Goal: Transaction & Acquisition: Subscribe to service/newsletter

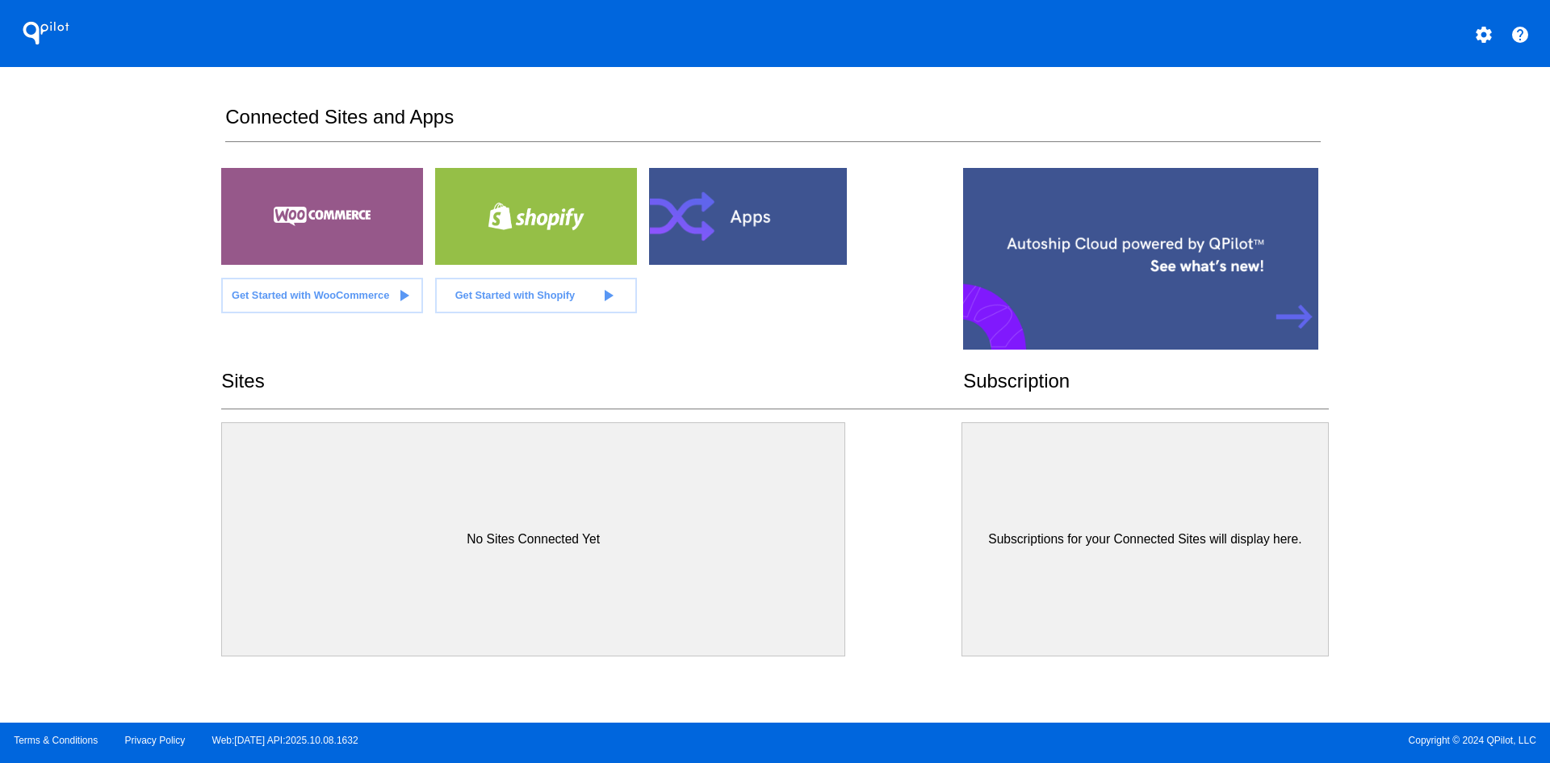
click at [366, 296] on span "Get Started with WooCommerce" at bounding box center [310, 295] width 157 height 12
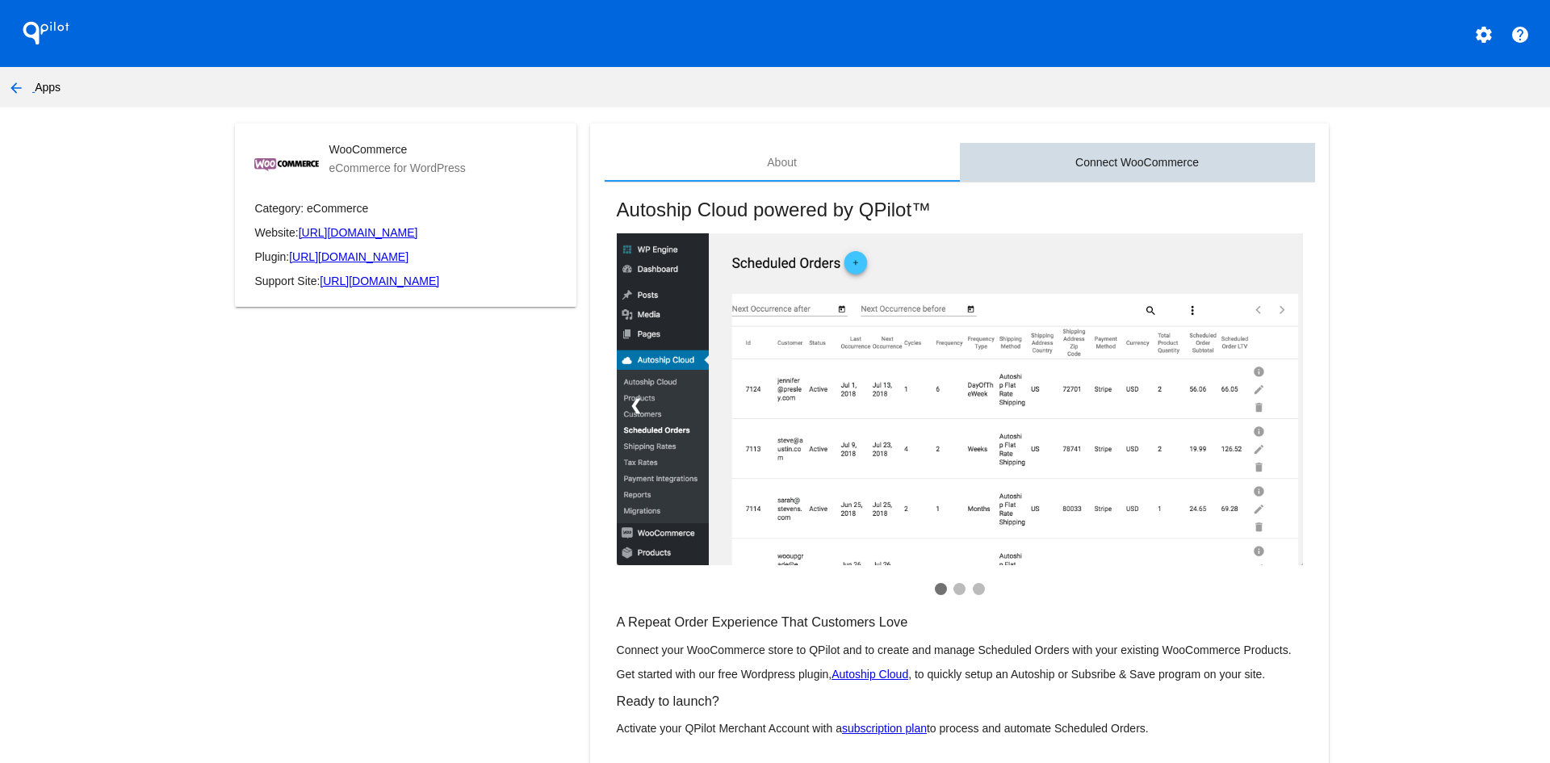
click at [1135, 156] on div "Connect WooCommerce" at bounding box center [1136, 162] width 123 height 13
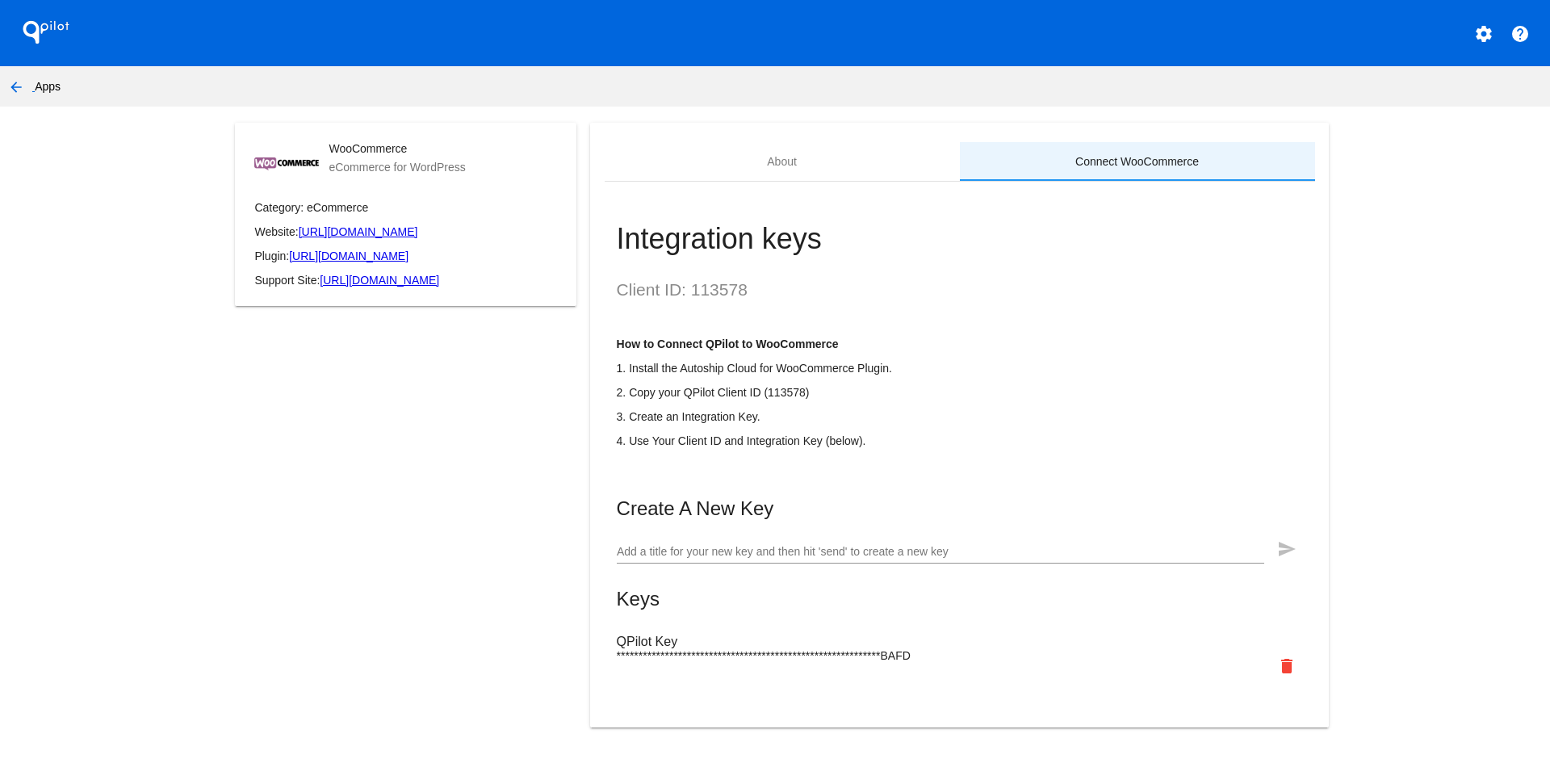
scroll to position [27, 0]
click at [910, 656] on span "**********" at bounding box center [764, 655] width 294 height 13
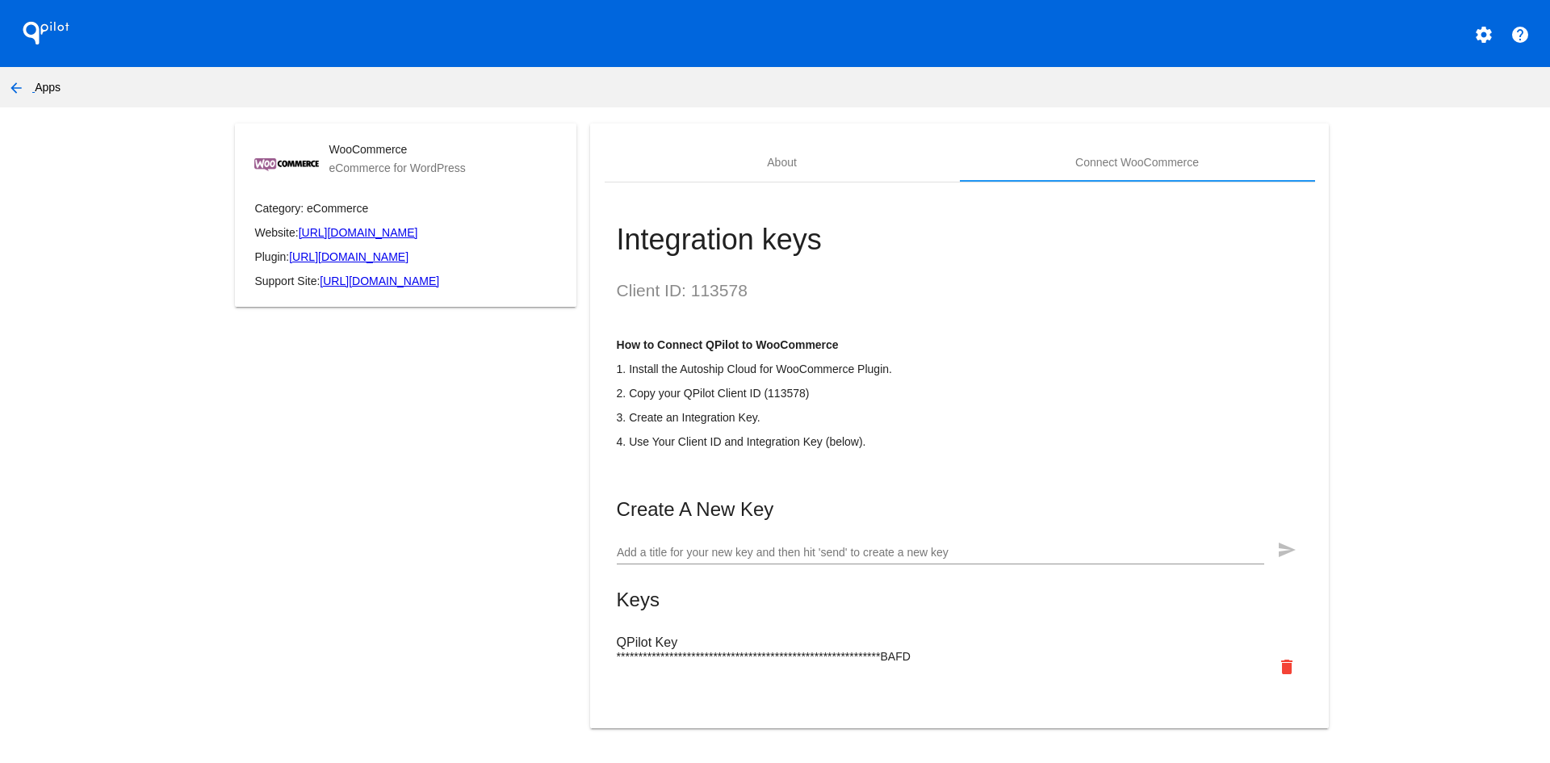
click at [15, 91] on mat-icon "arrow_back" at bounding box center [15, 87] width 19 height 19
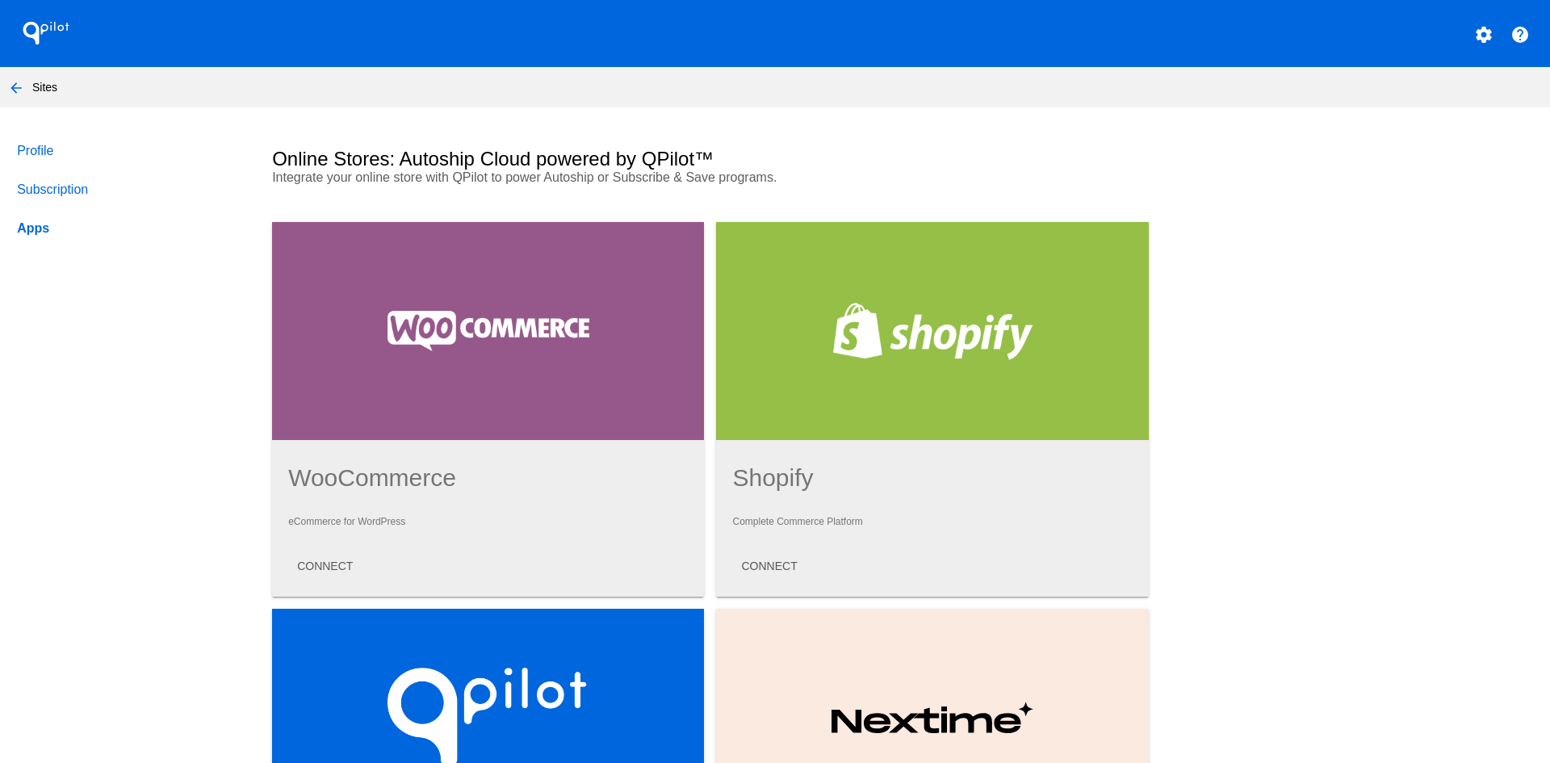
click at [83, 189] on link "Subscription" at bounding box center [129, 189] width 231 height 39
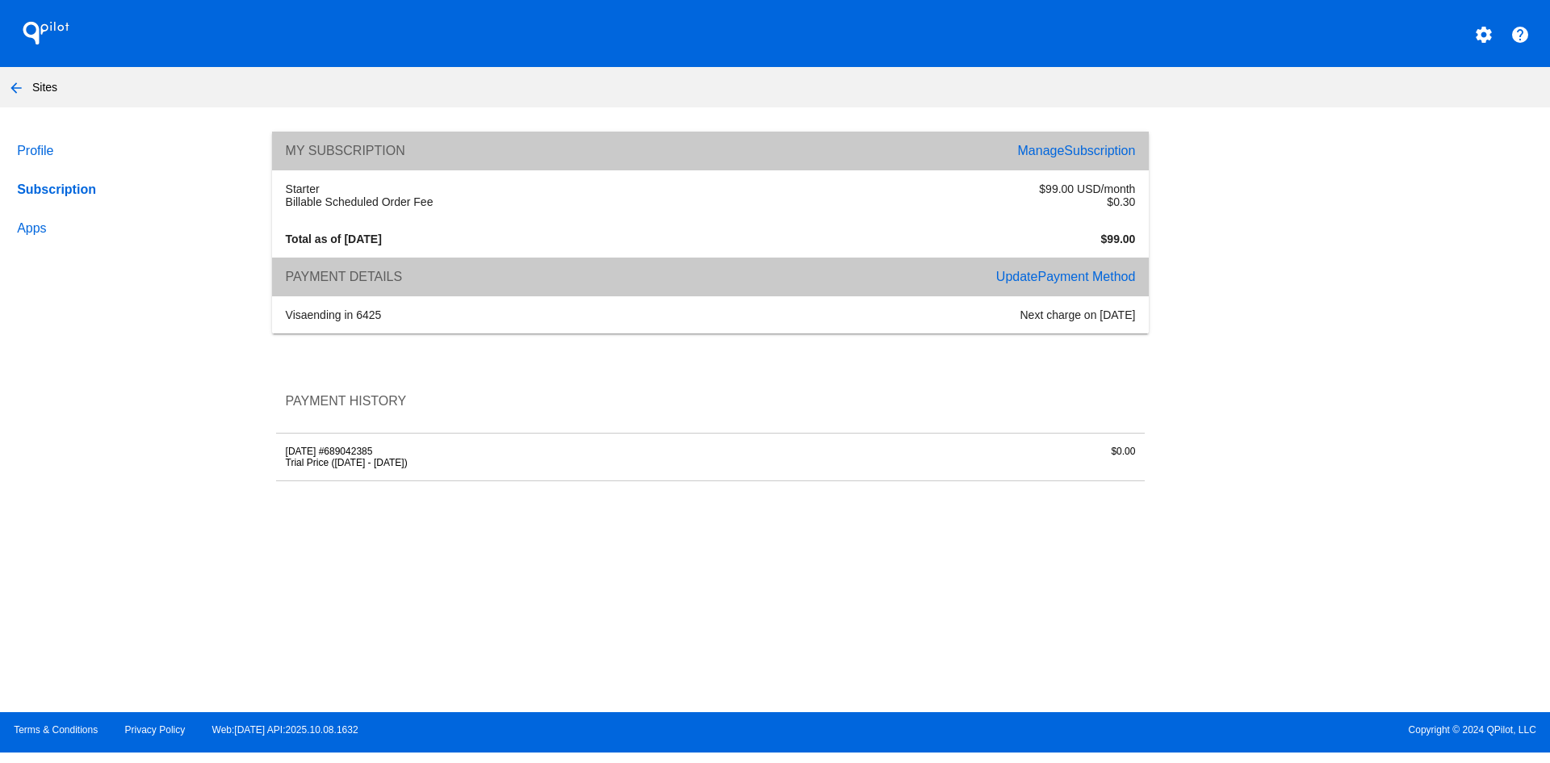
click at [1056, 149] on link "Manage Subscription" at bounding box center [1077, 151] width 118 height 14
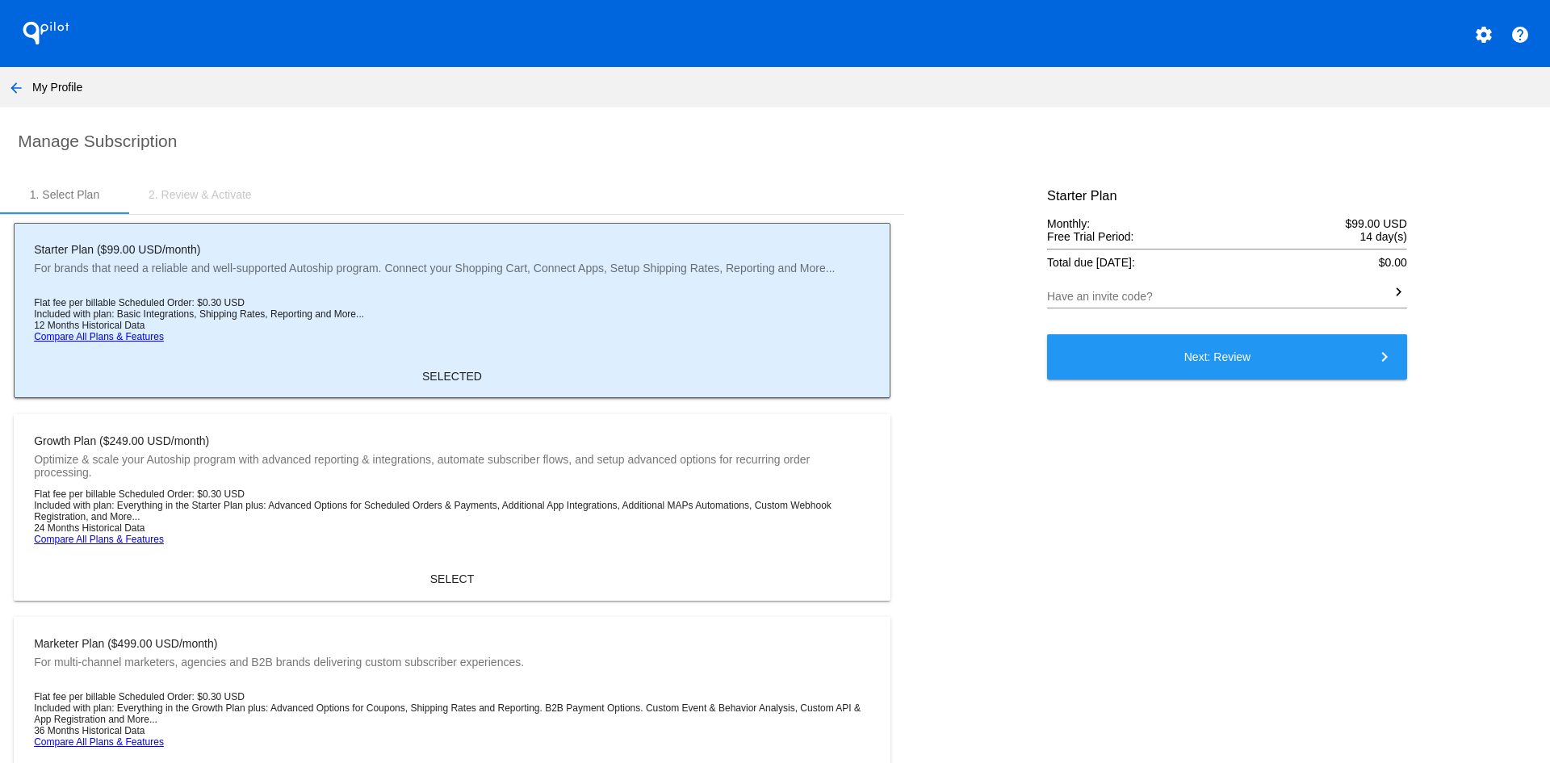
click at [1174, 362] on button "Next: Review keyboard_arrow_right" at bounding box center [1227, 356] width 360 height 45
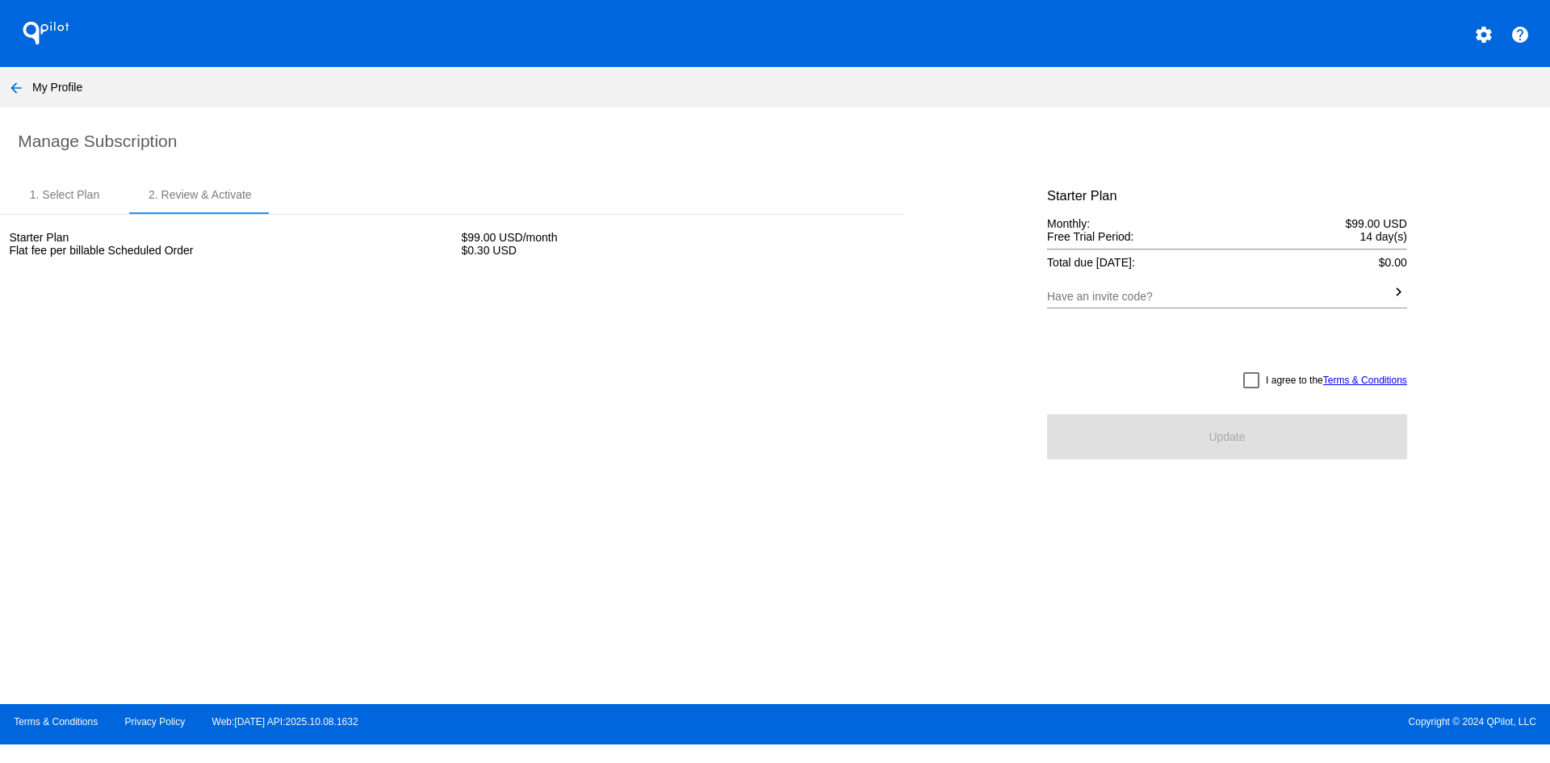
click at [1250, 382] on div at bounding box center [1251, 380] width 16 height 16
click at [1250, 388] on input "I agree to the Terms & Conditions" at bounding box center [1250, 388] width 1 height 1
checkbox input "true"
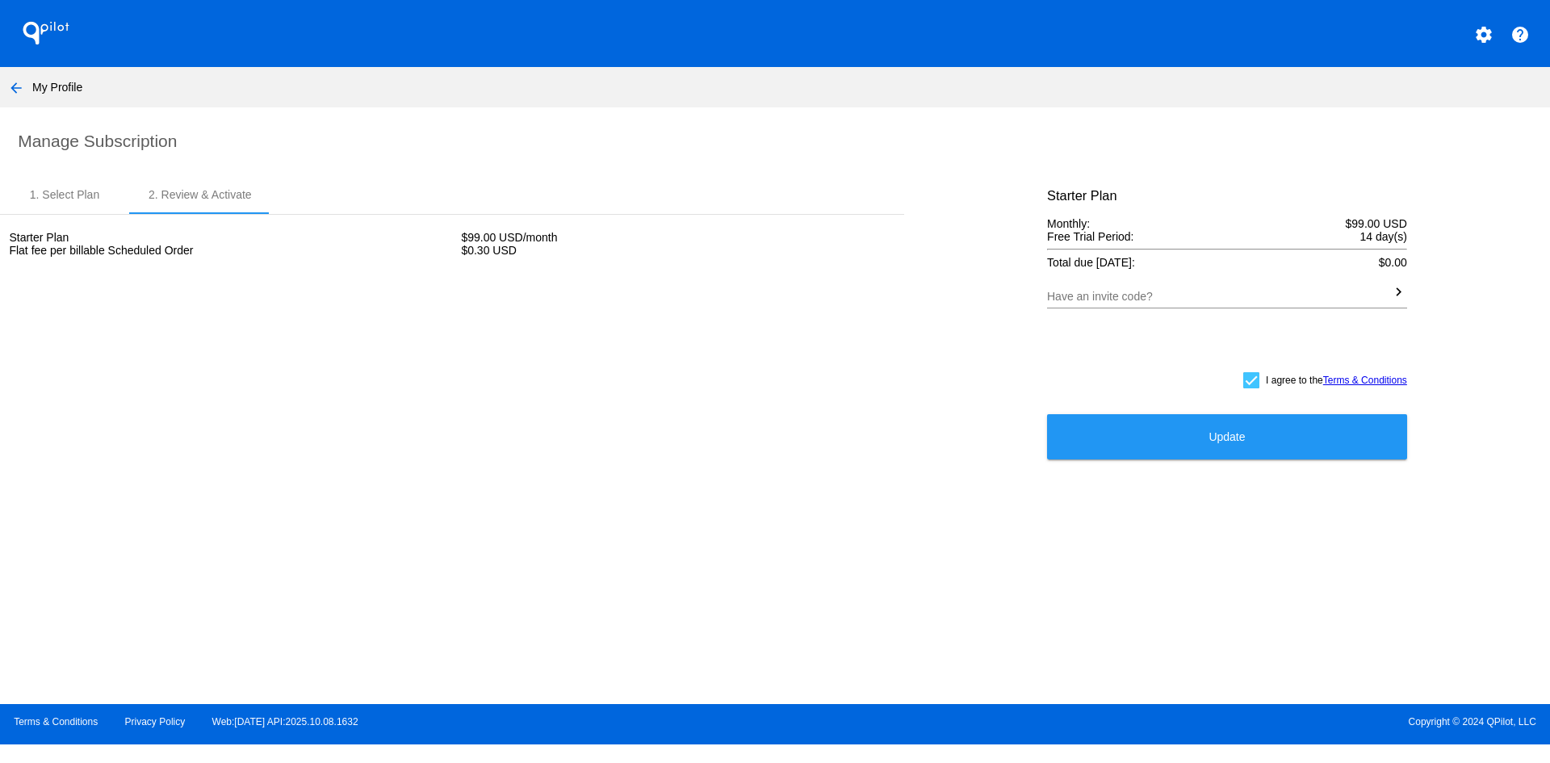
click at [1202, 438] on button "Update" at bounding box center [1227, 436] width 360 height 45
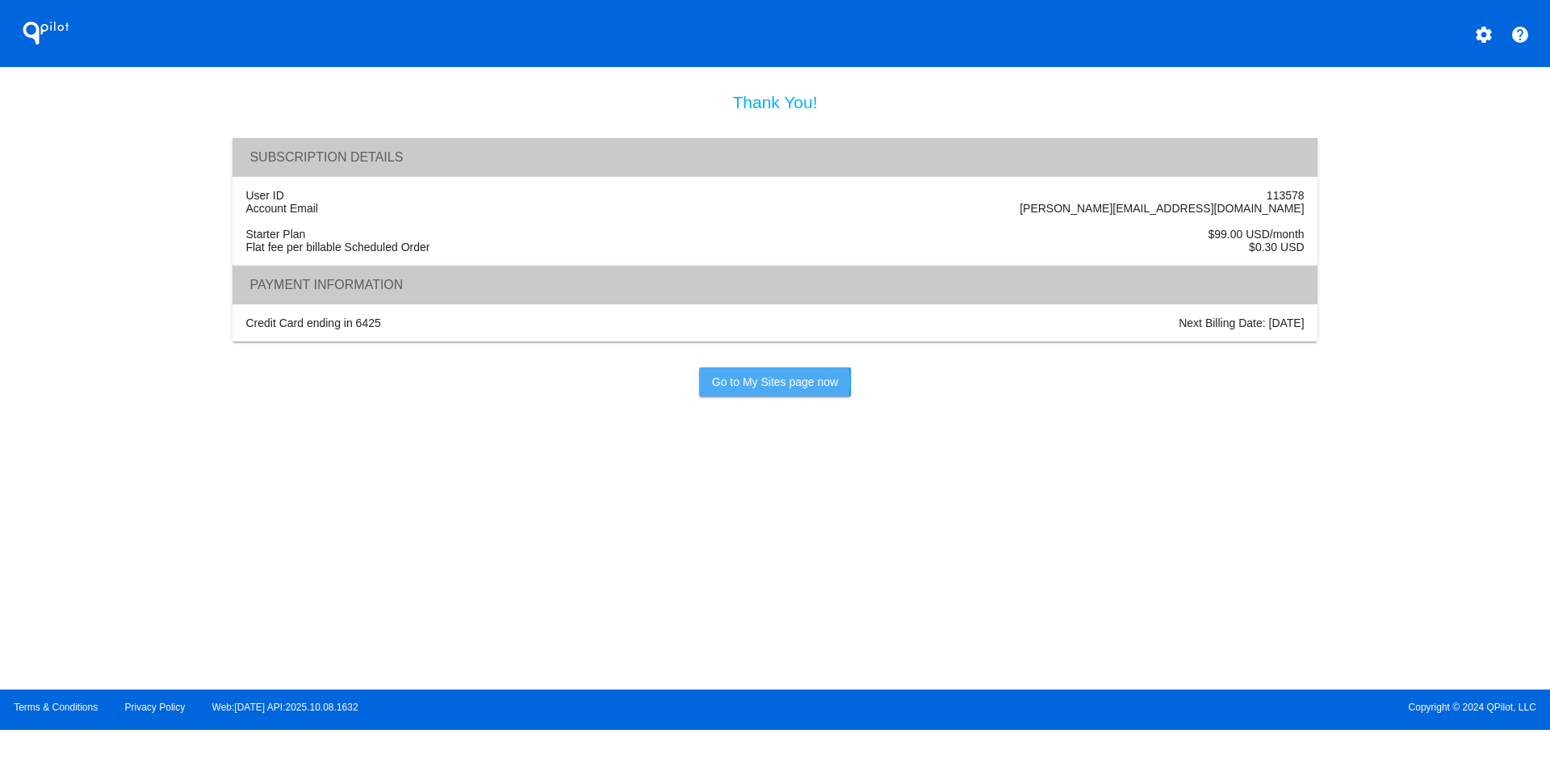
click at [759, 388] on span "Go to My Sites page now" at bounding box center [775, 381] width 126 height 13
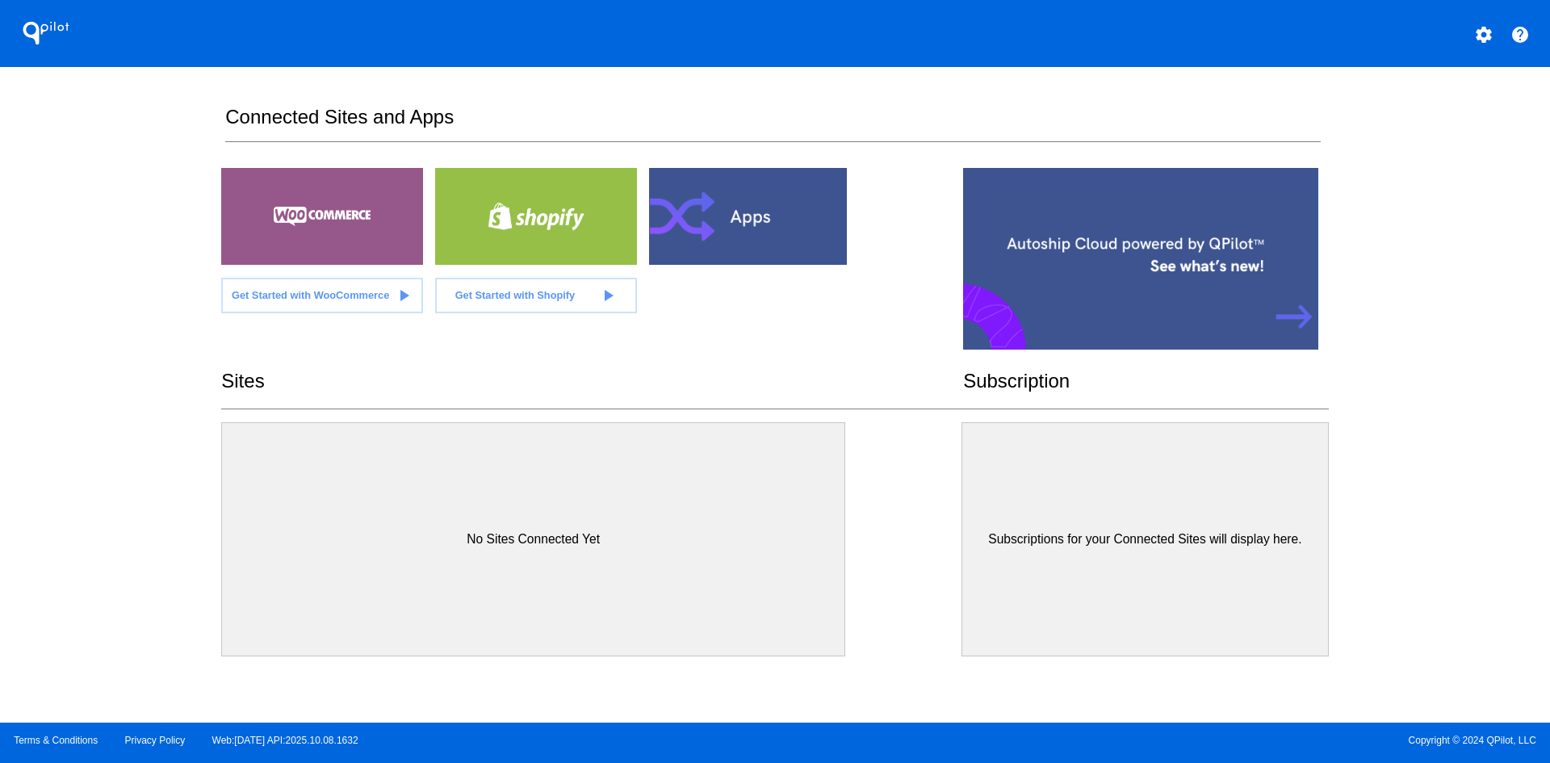
click at [339, 295] on span "Get Started with WooCommerce" at bounding box center [310, 295] width 157 height 12
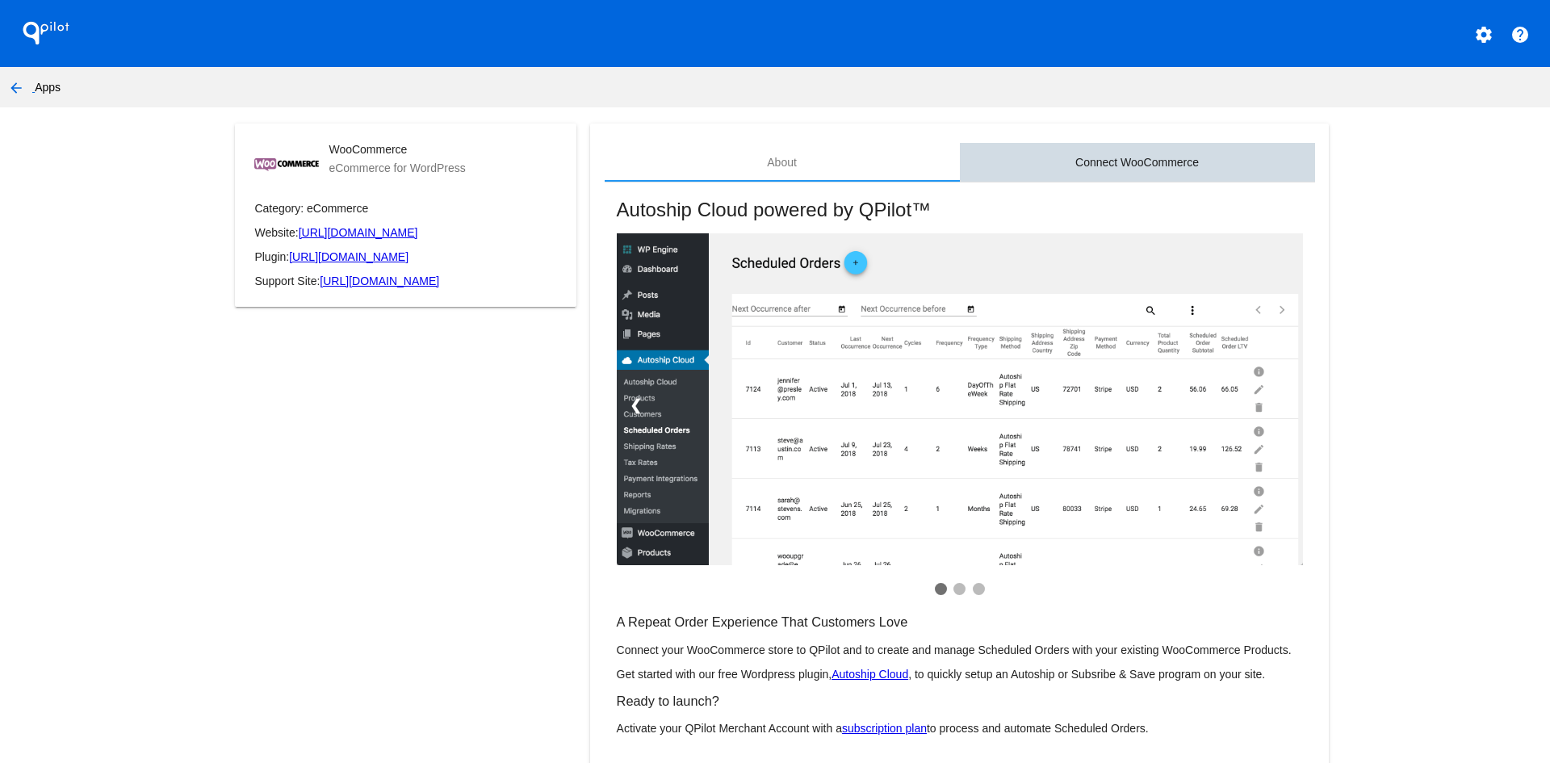
click at [1160, 158] on div "Connect WooCommerce" at bounding box center [1136, 162] width 123 height 13
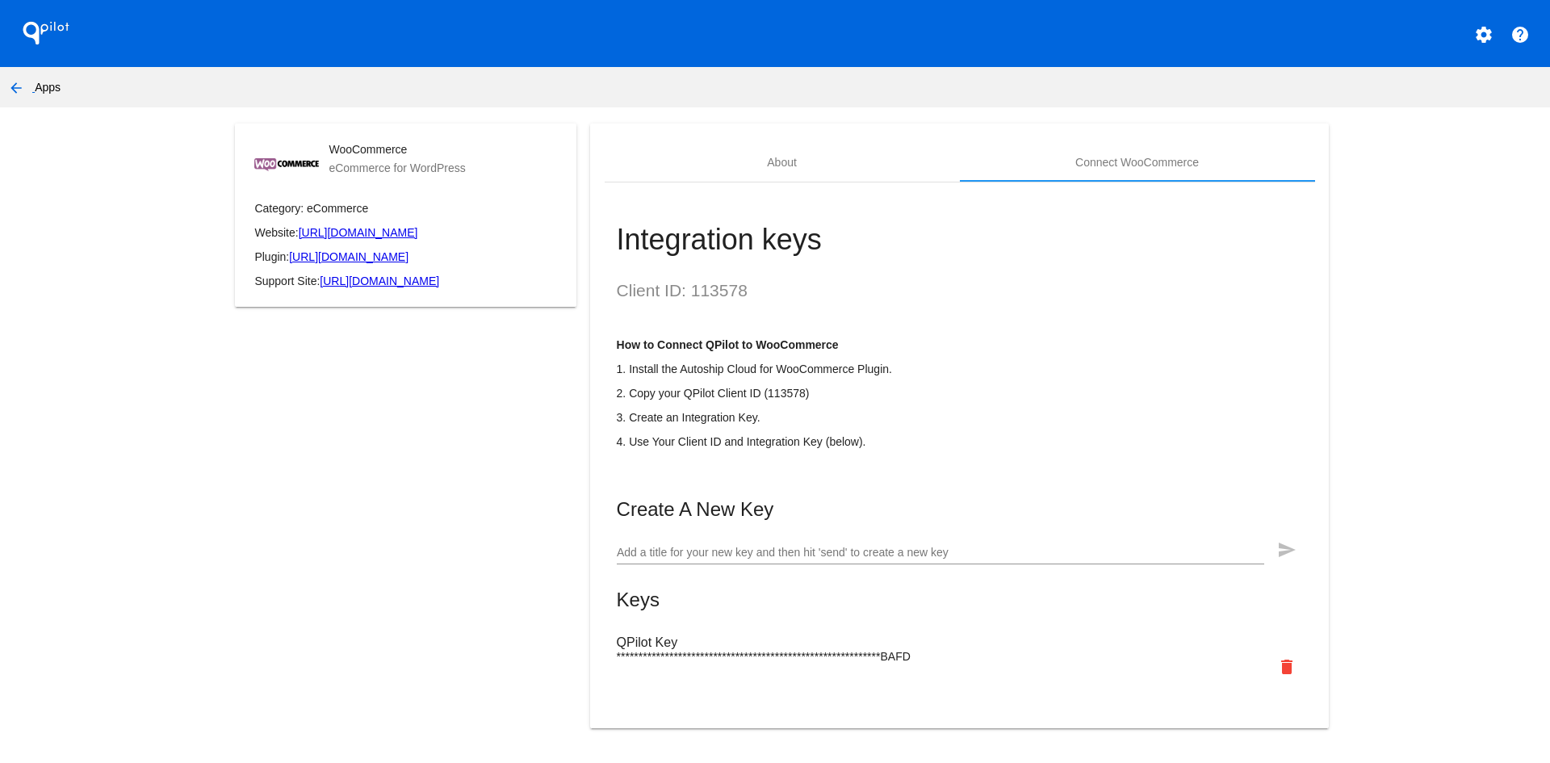
click at [15, 89] on mat-icon "arrow_back" at bounding box center [15, 87] width 19 height 19
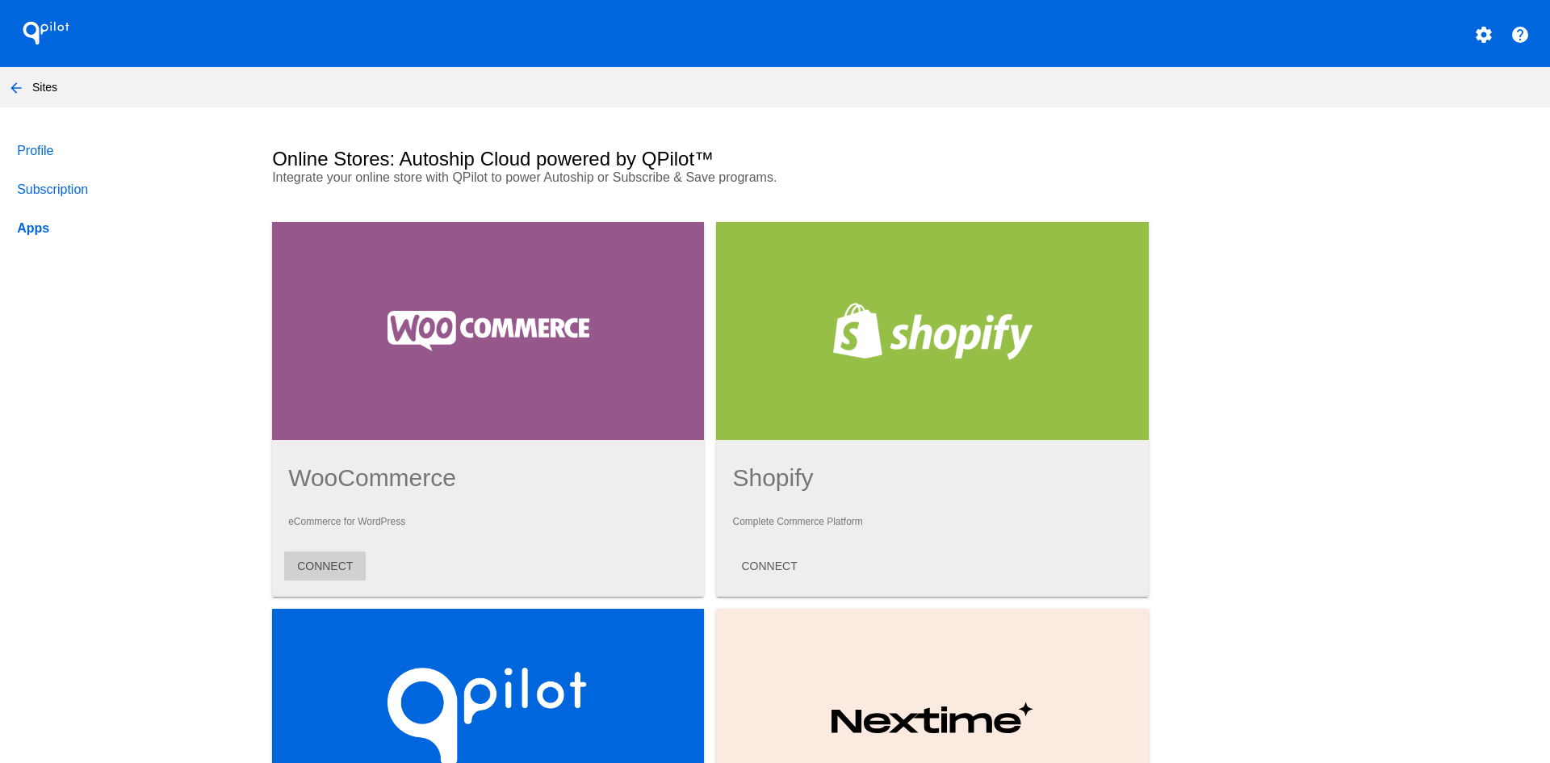
click at [333, 571] on button "CONNECT" at bounding box center [325, 565] width 82 height 29
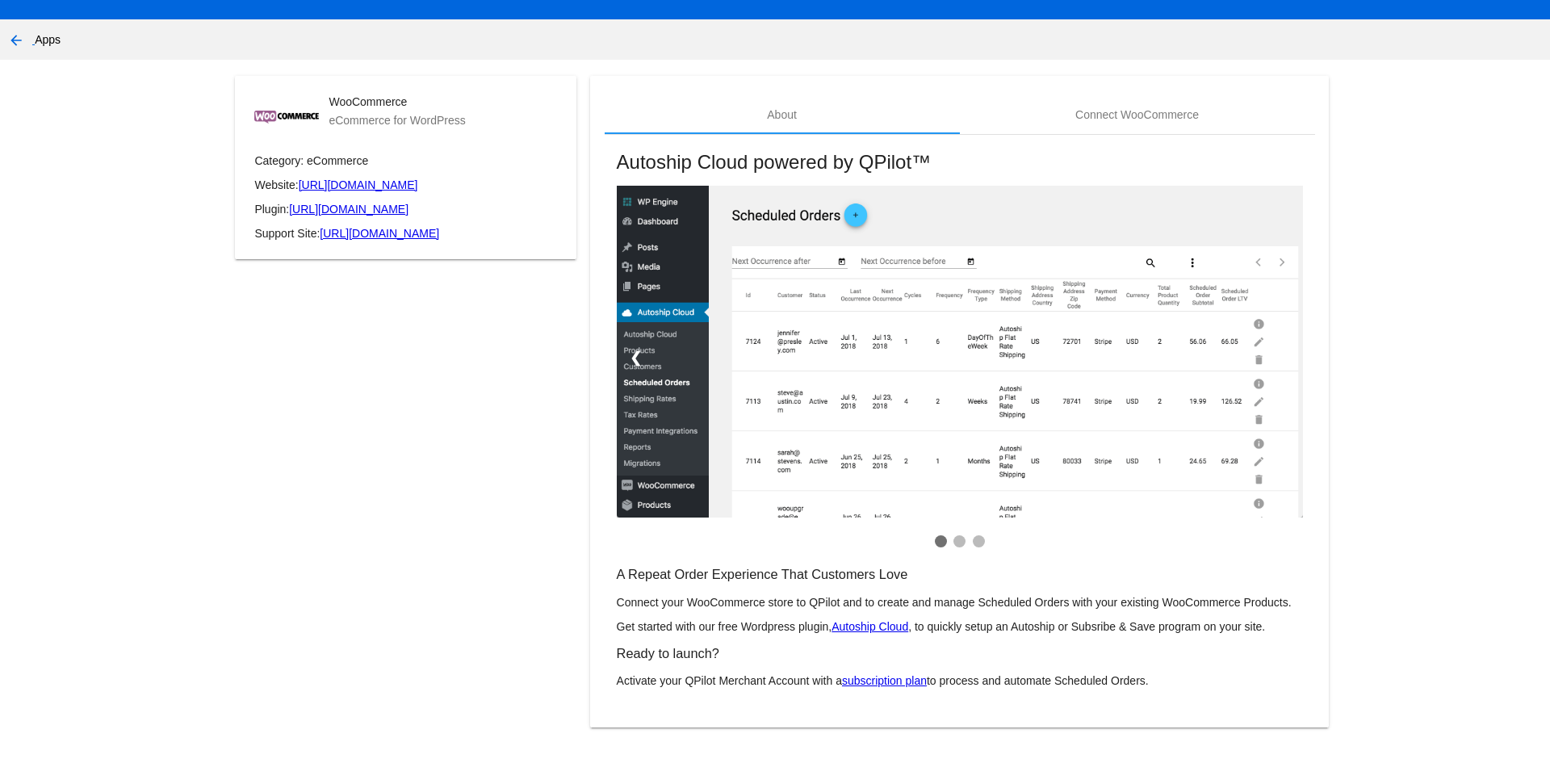
scroll to position [53, 0]
click at [9, 31] on mat-icon "arrow_back" at bounding box center [15, 40] width 19 height 19
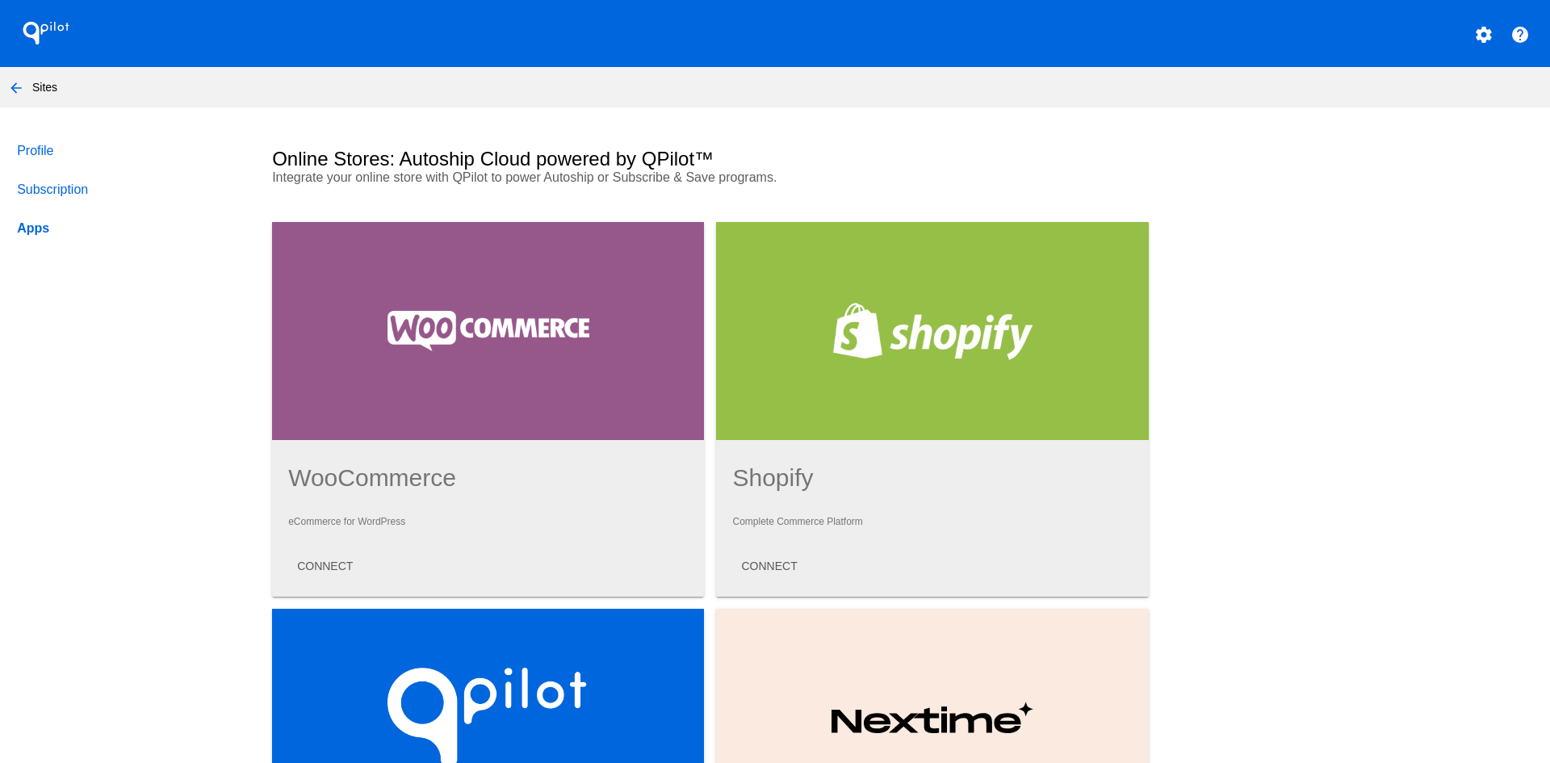
click at [56, 149] on link "Profile" at bounding box center [129, 151] width 231 height 39
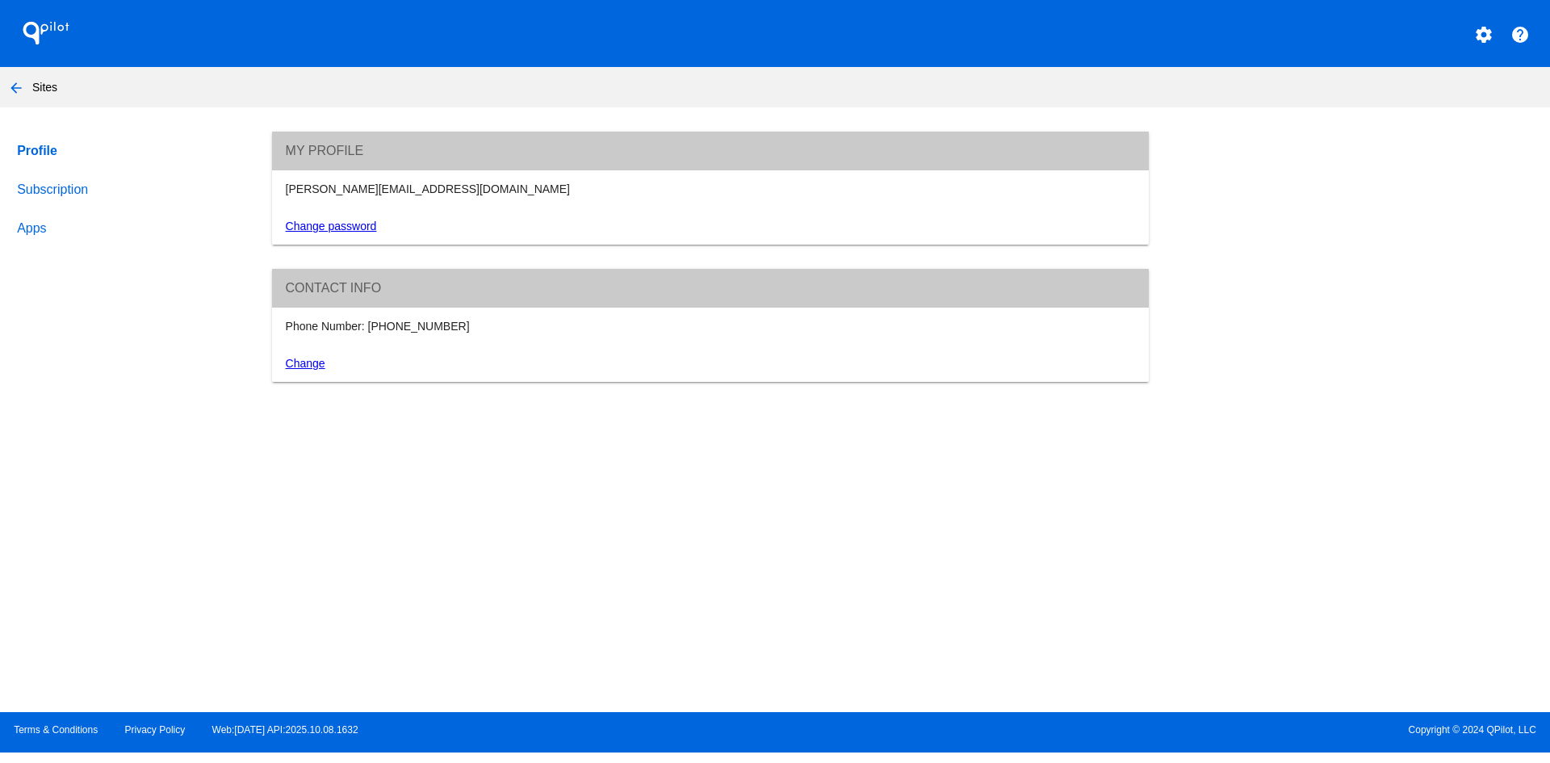
click at [70, 181] on link "Subscription" at bounding box center [129, 189] width 231 height 39
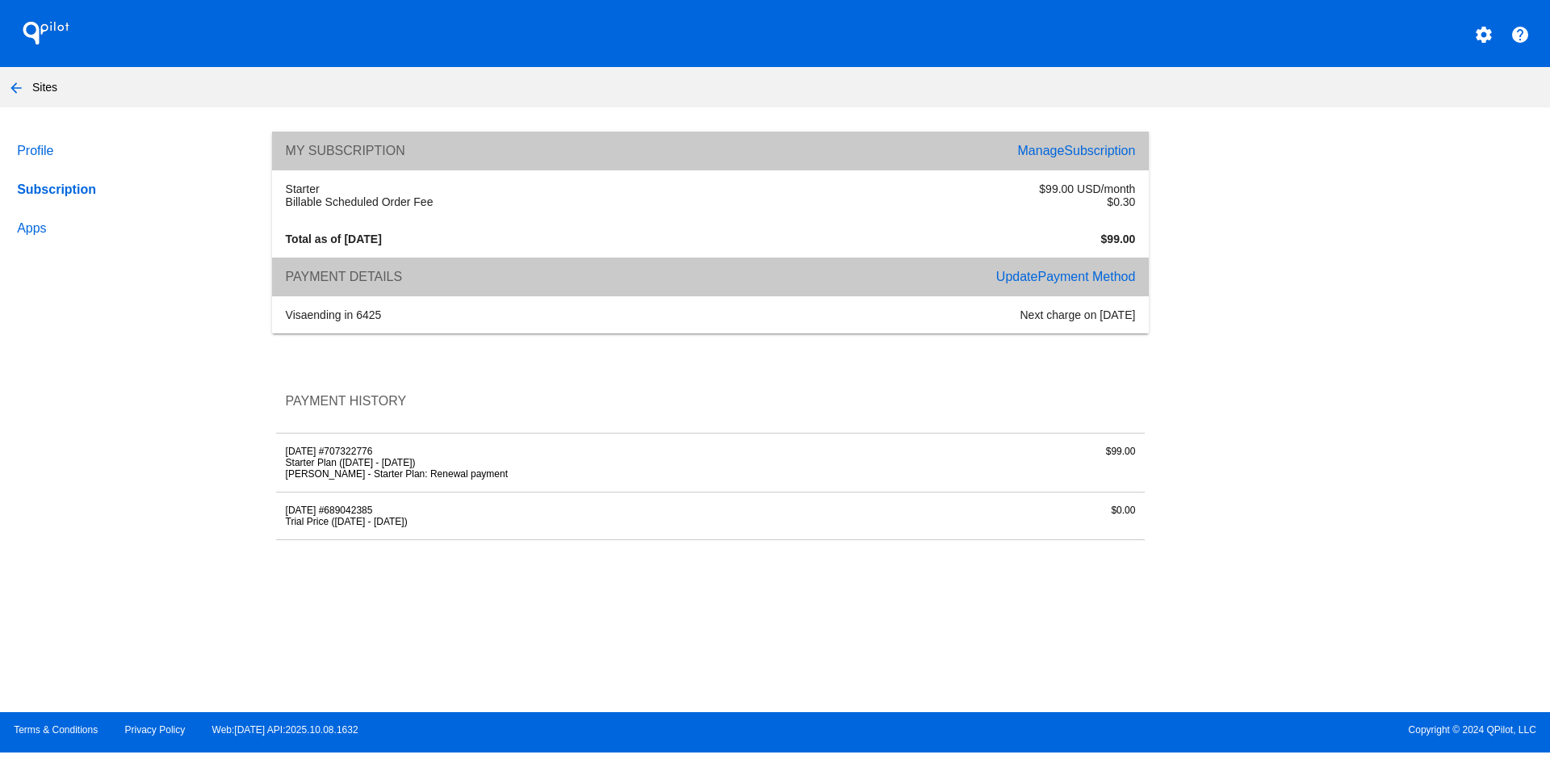
click at [46, 233] on link "Apps" at bounding box center [129, 228] width 231 height 39
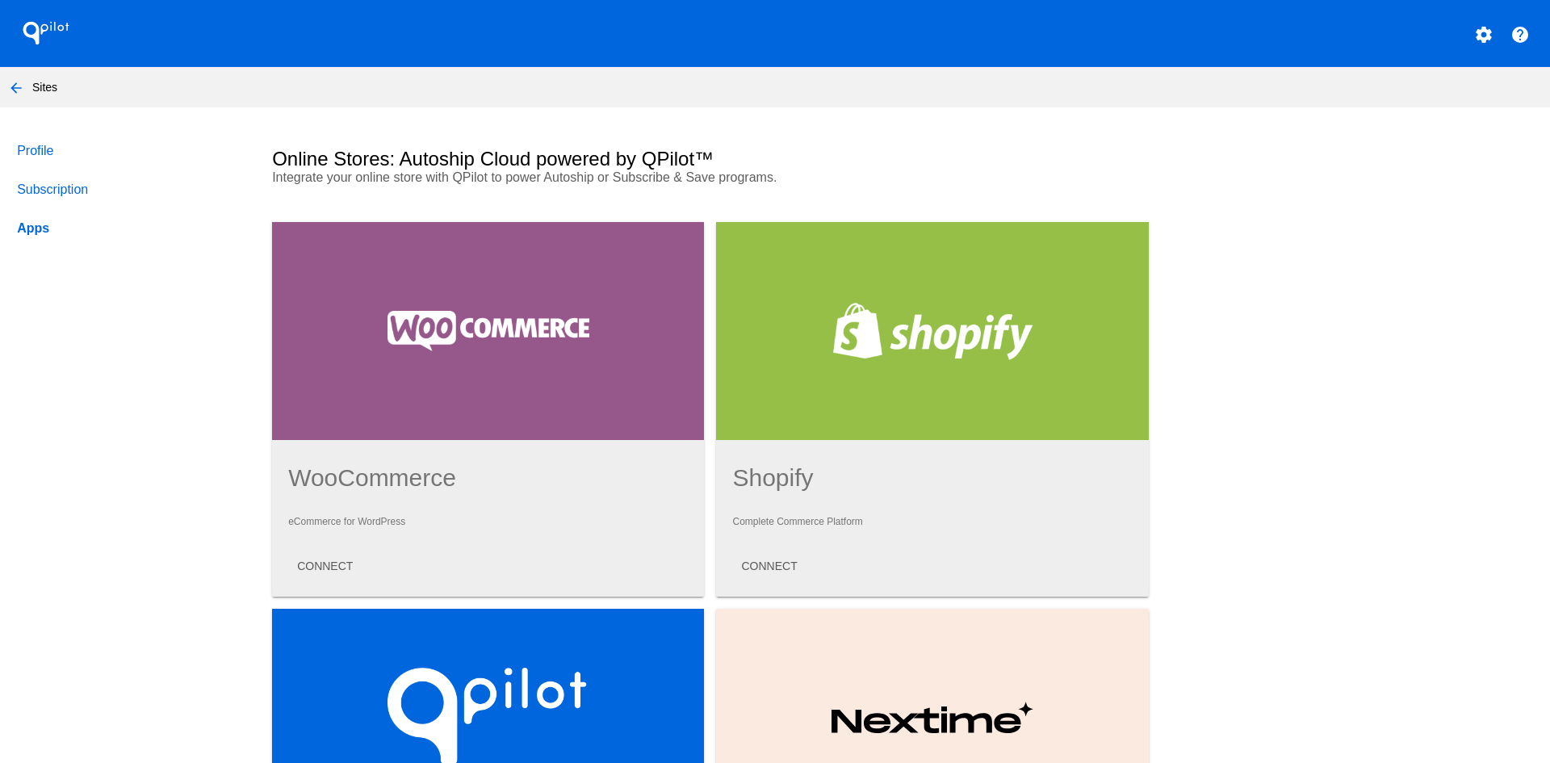
click at [36, 86] on nav "arrow_back Sites" at bounding box center [775, 87] width 1550 height 40
click at [30, 86] on nav "arrow_back Sites" at bounding box center [775, 87] width 1550 height 40
click at [22, 86] on mat-icon "arrow_back" at bounding box center [15, 87] width 19 height 19
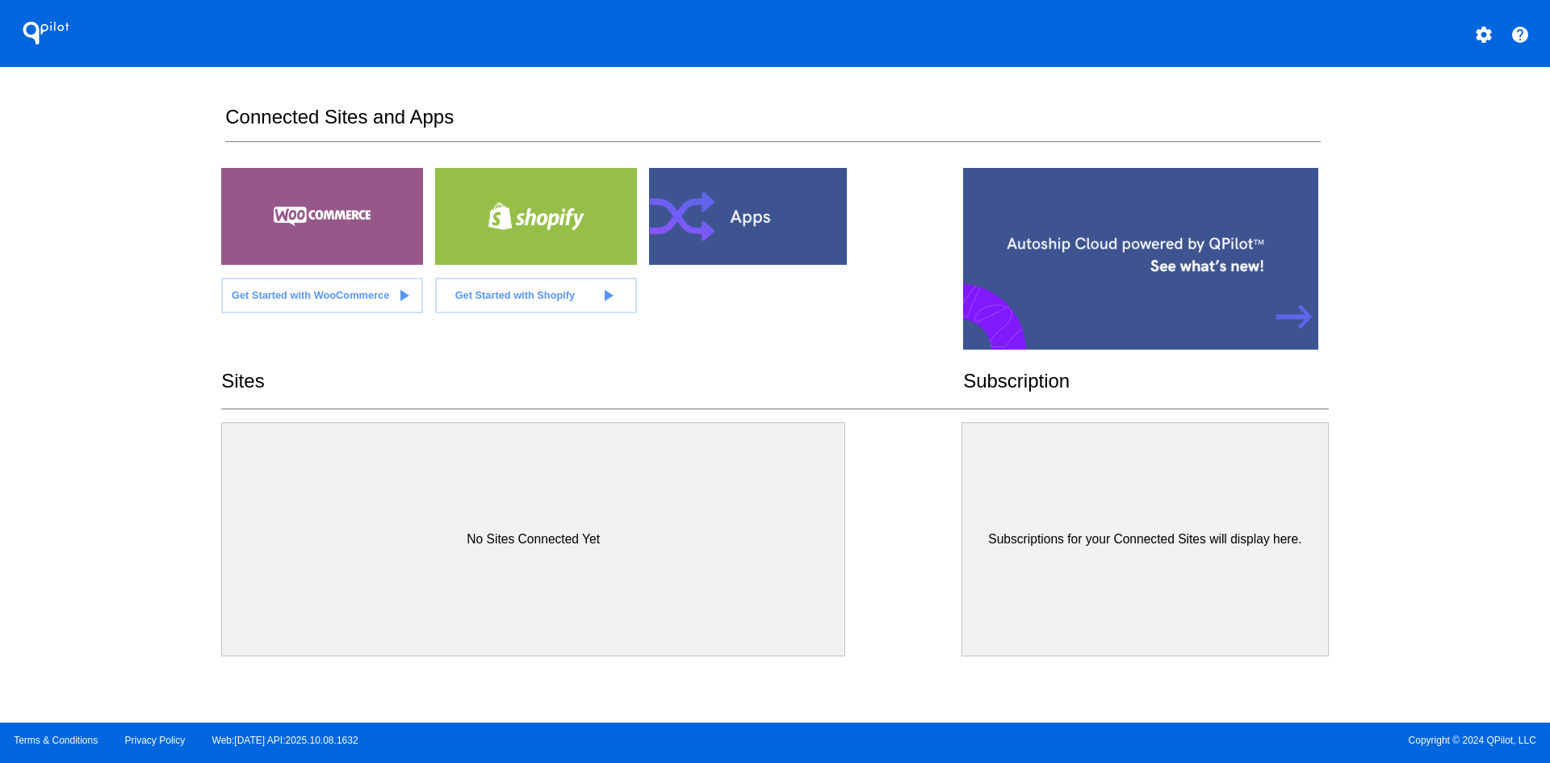
click at [716, 467] on section "No Sites Connected Yet" at bounding box center [533, 539] width 624 height 234
click at [357, 295] on span "Get Started with WooCommerce" at bounding box center [310, 295] width 157 height 12
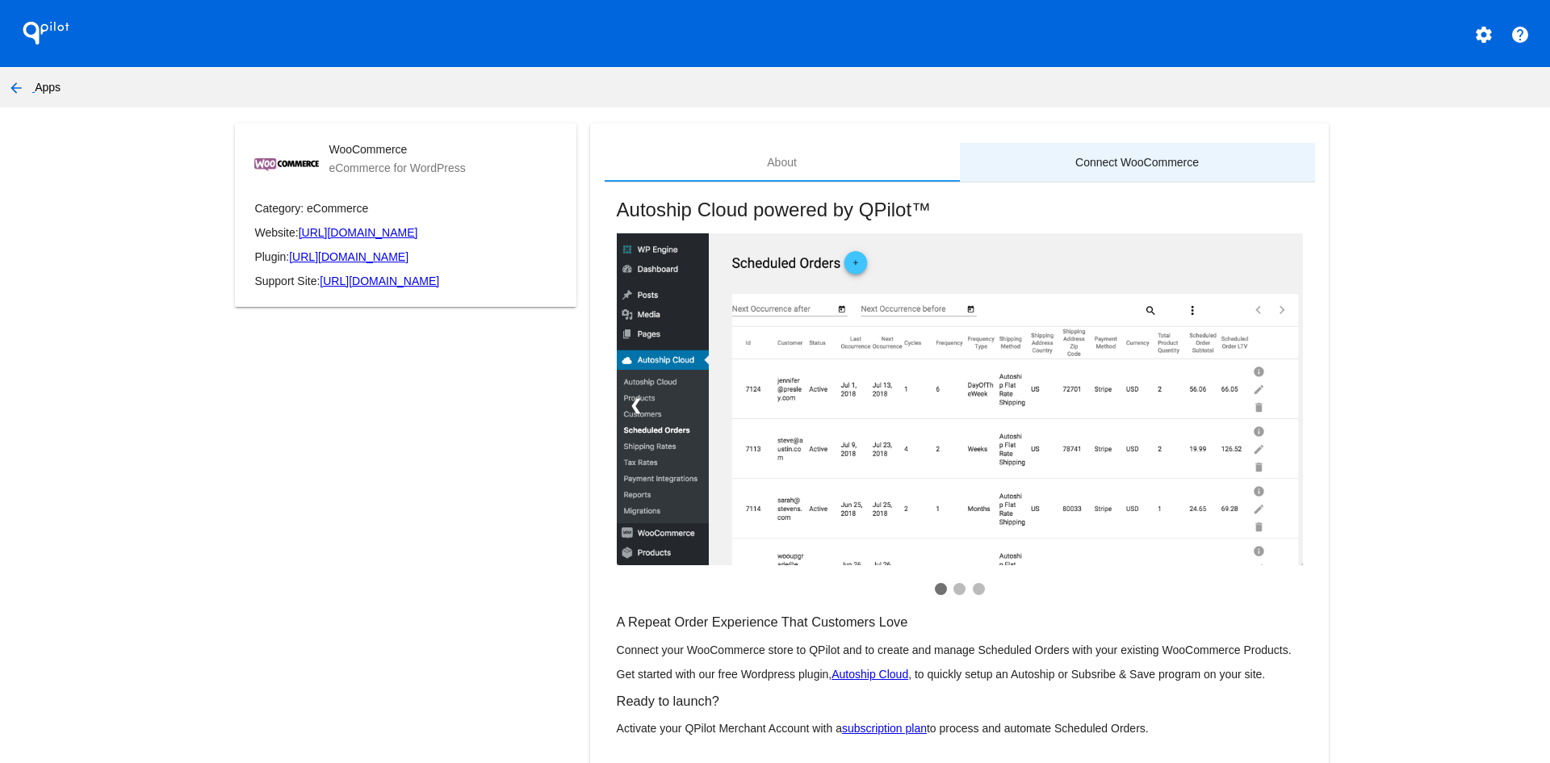
click at [1062, 156] on div "Connect WooCommerce" at bounding box center [1137, 162] width 355 height 39
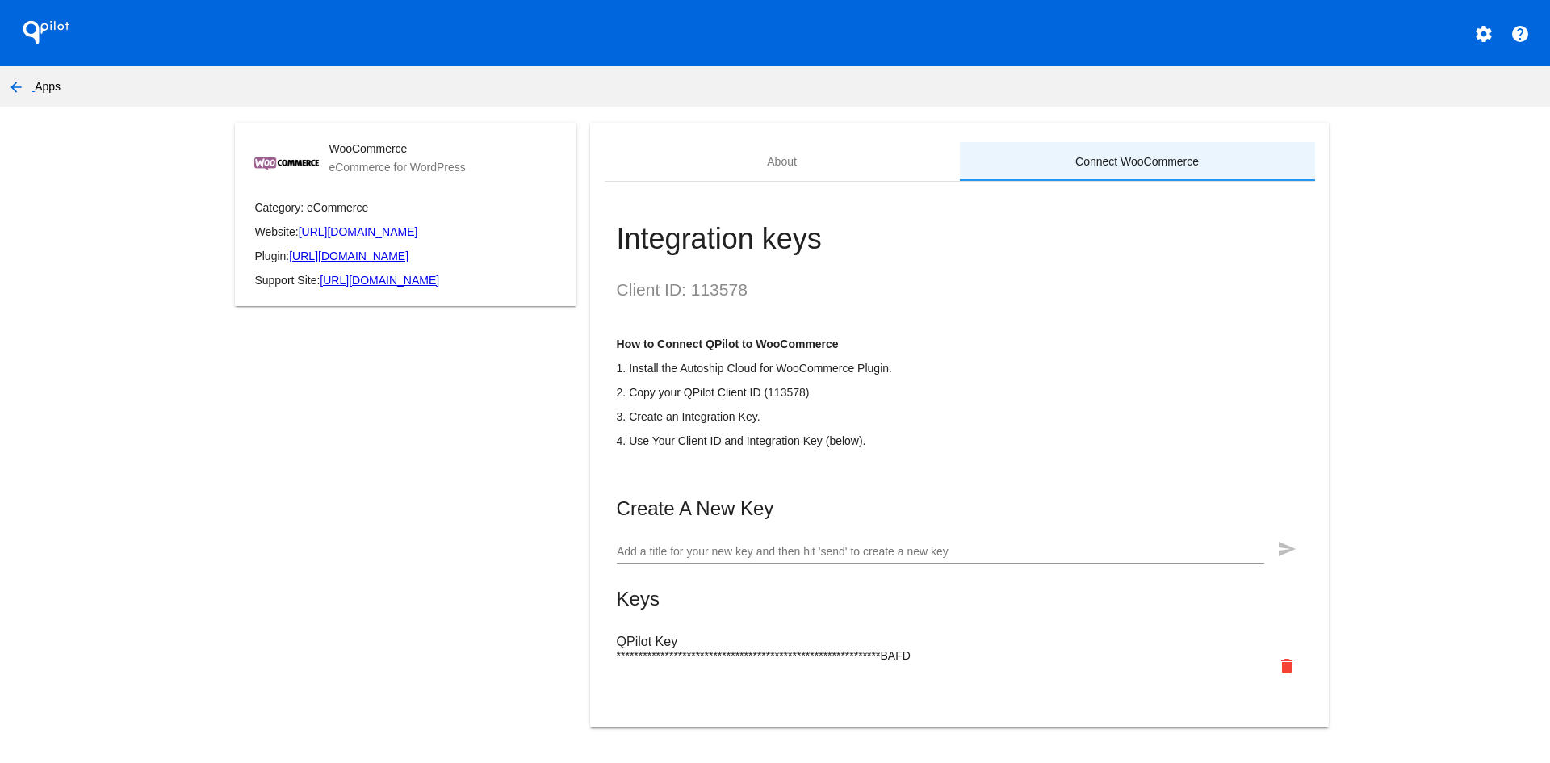
scroll to position [27, 0]
click at [1277, 664] on mat-icon "delete" at bounding box center [1286, 665] width 19 height 19
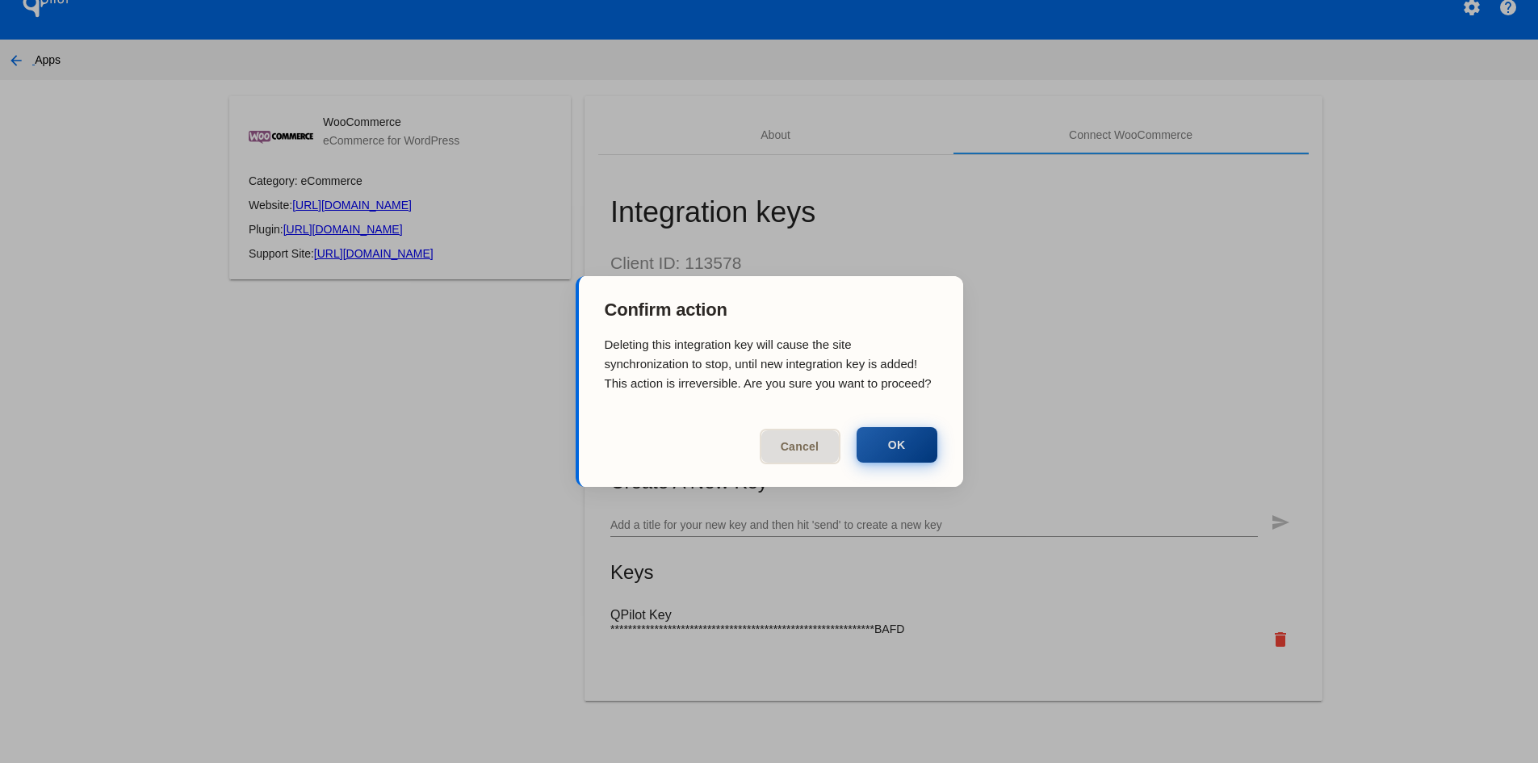
click at [910, 441] on button "OK" at bounding box center [896, 445] width 81 height 36
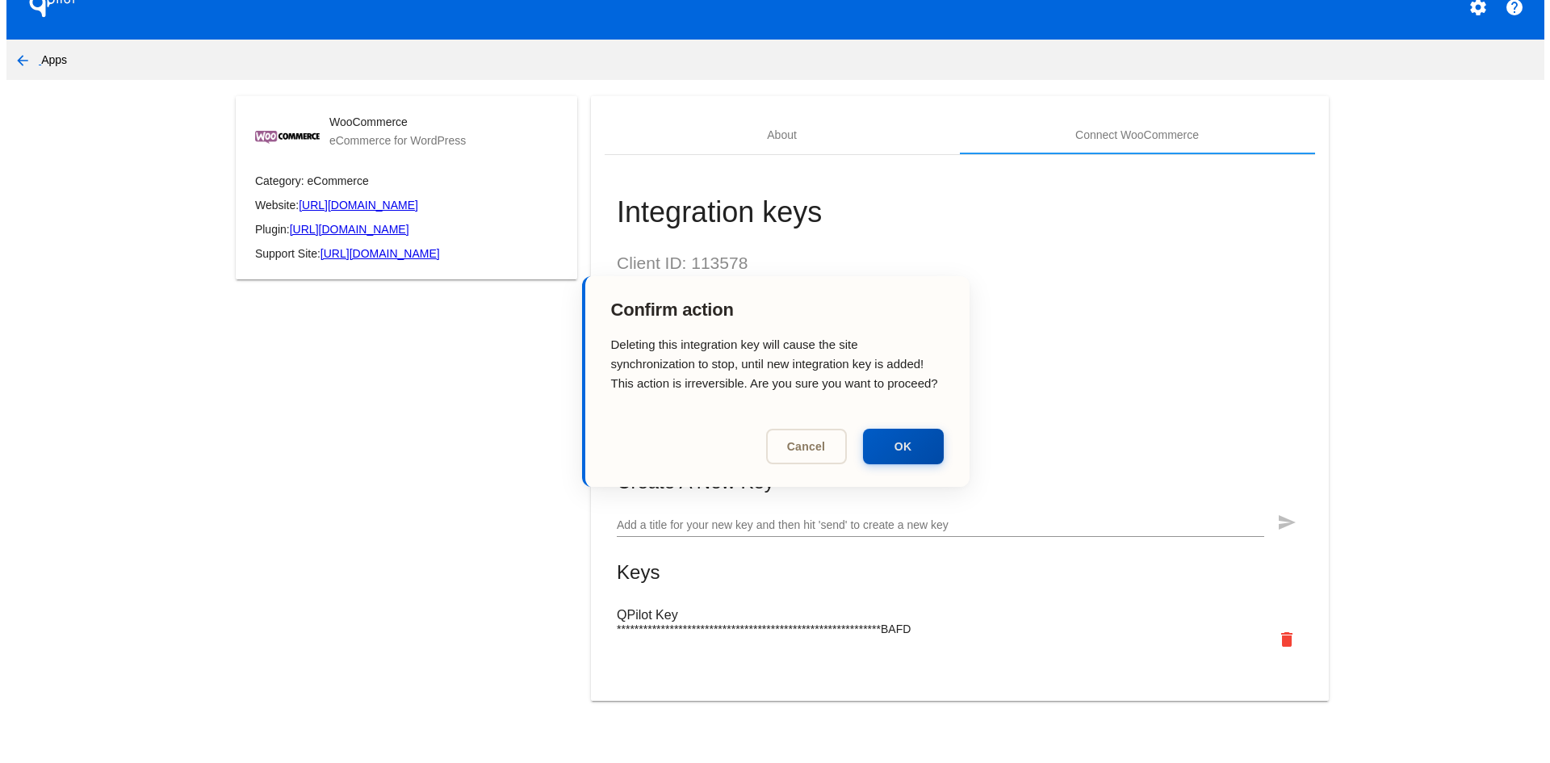
scroll to position [0, 0]
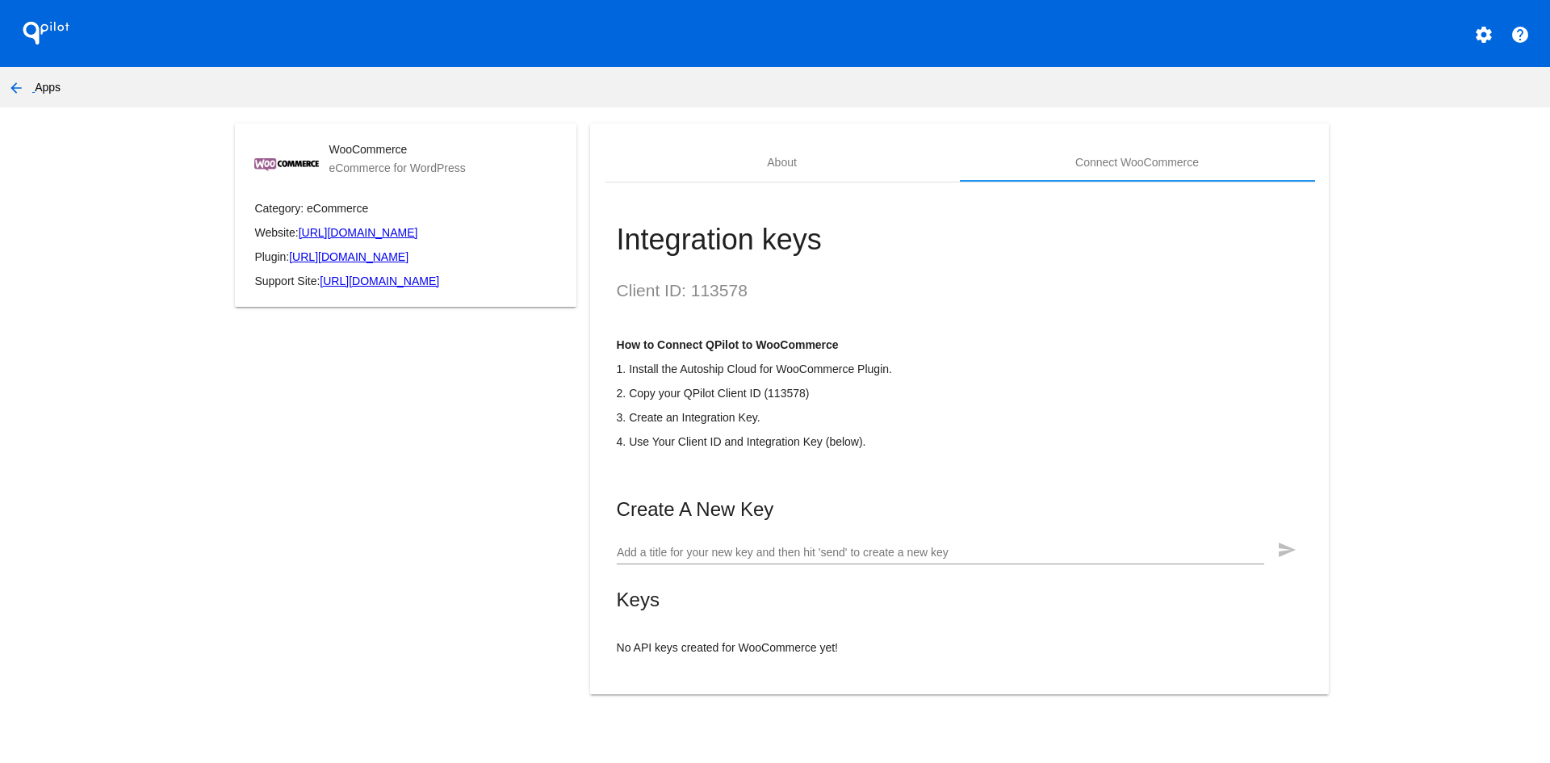
click at [717, 564] on div "Add a title for your new key and then hit 'send' to create a new key" at bounding box center [940, 548] width 647 height 31
click at [659, 559] on input "NEW Qpilot KEY" at bounding box center [940, 552] width 647 height 13
type input "NEW QPILOT KEY"
click at [772, 521] on mat-card-title "Create A New Key" at bounding box center [960, 509] width 686 height 23
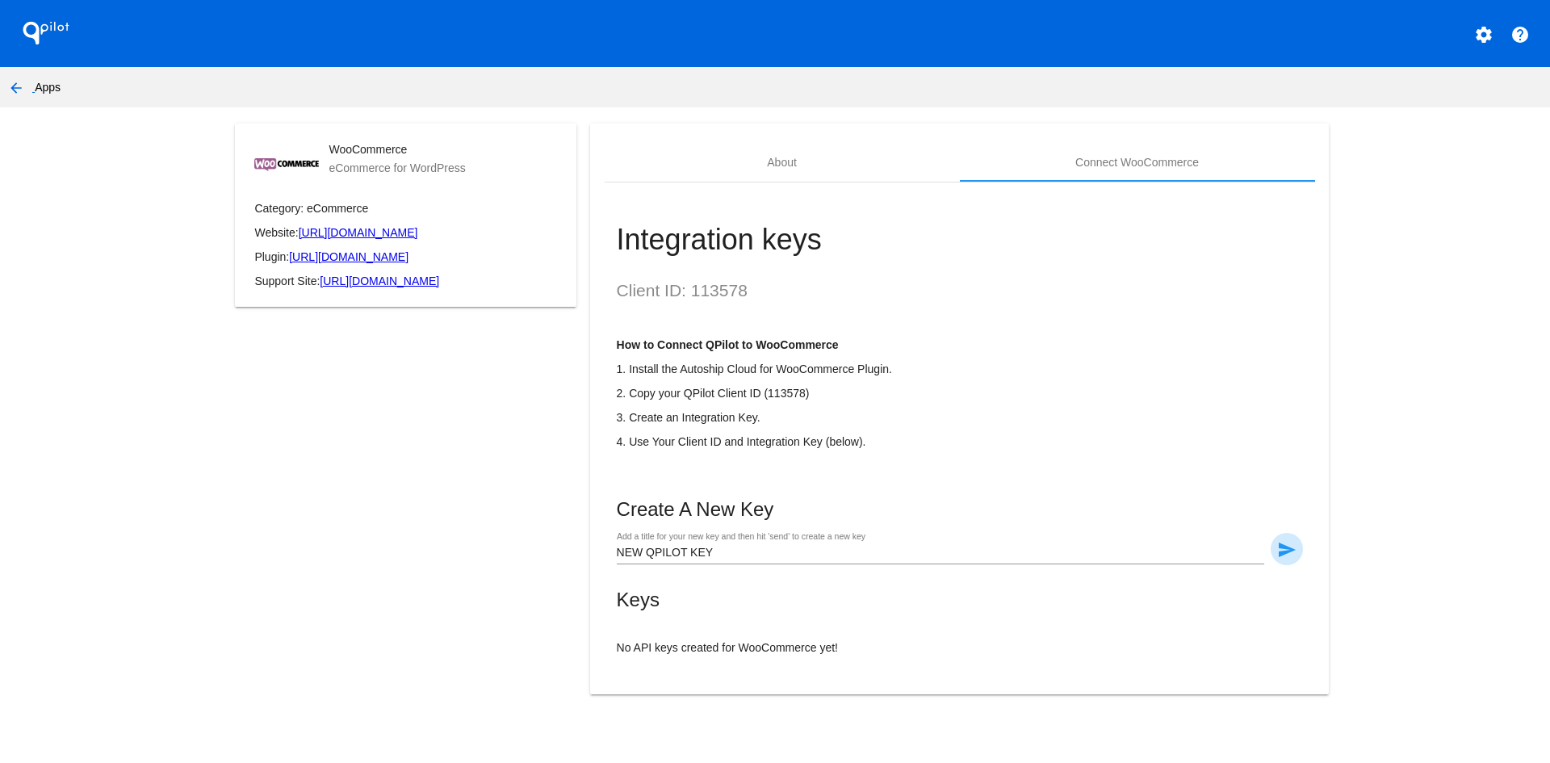
click at [1282, 559] on mat-icon "send" at bounding box center [1286, 549] width 19 height 19
click at [953, 663] on span "23174A159AA5D8F6E815188AD47C5AF12B6A823E3C1AF14FC50766307E14B362" at bounding box center [831, 656] width 429 height 13
copy span "23174A159AA5D8F6E815188AD47C5AF12B6A823E3C1AF14FC50766307E14B362"
click at [27, 91] on button "arrow_back" at bounding box center [16, 87] width 32 height 32
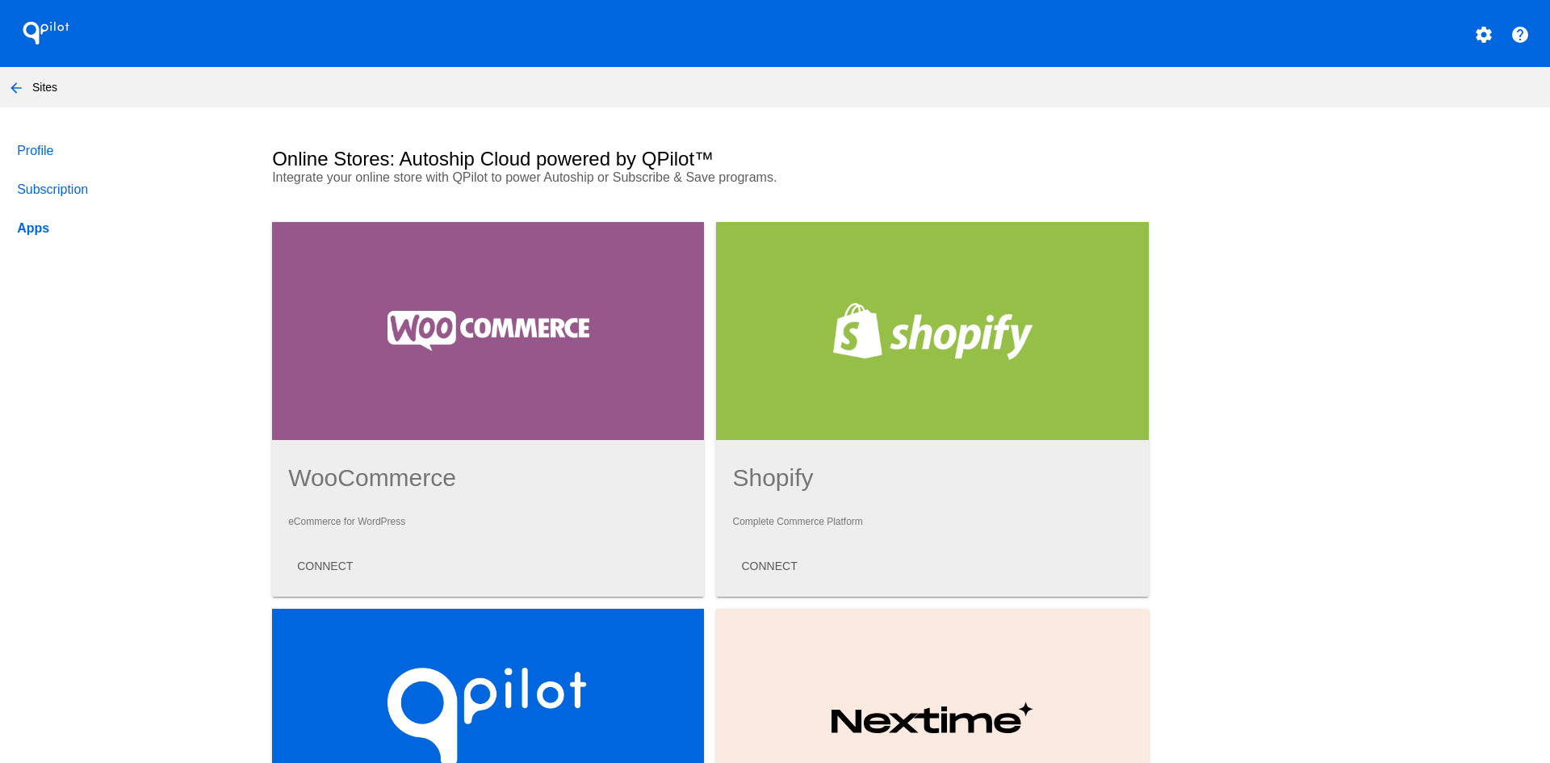
click at [19, 82] on mat-icon "arrow_back" at bounding box center [15, 87] width 19 height 19
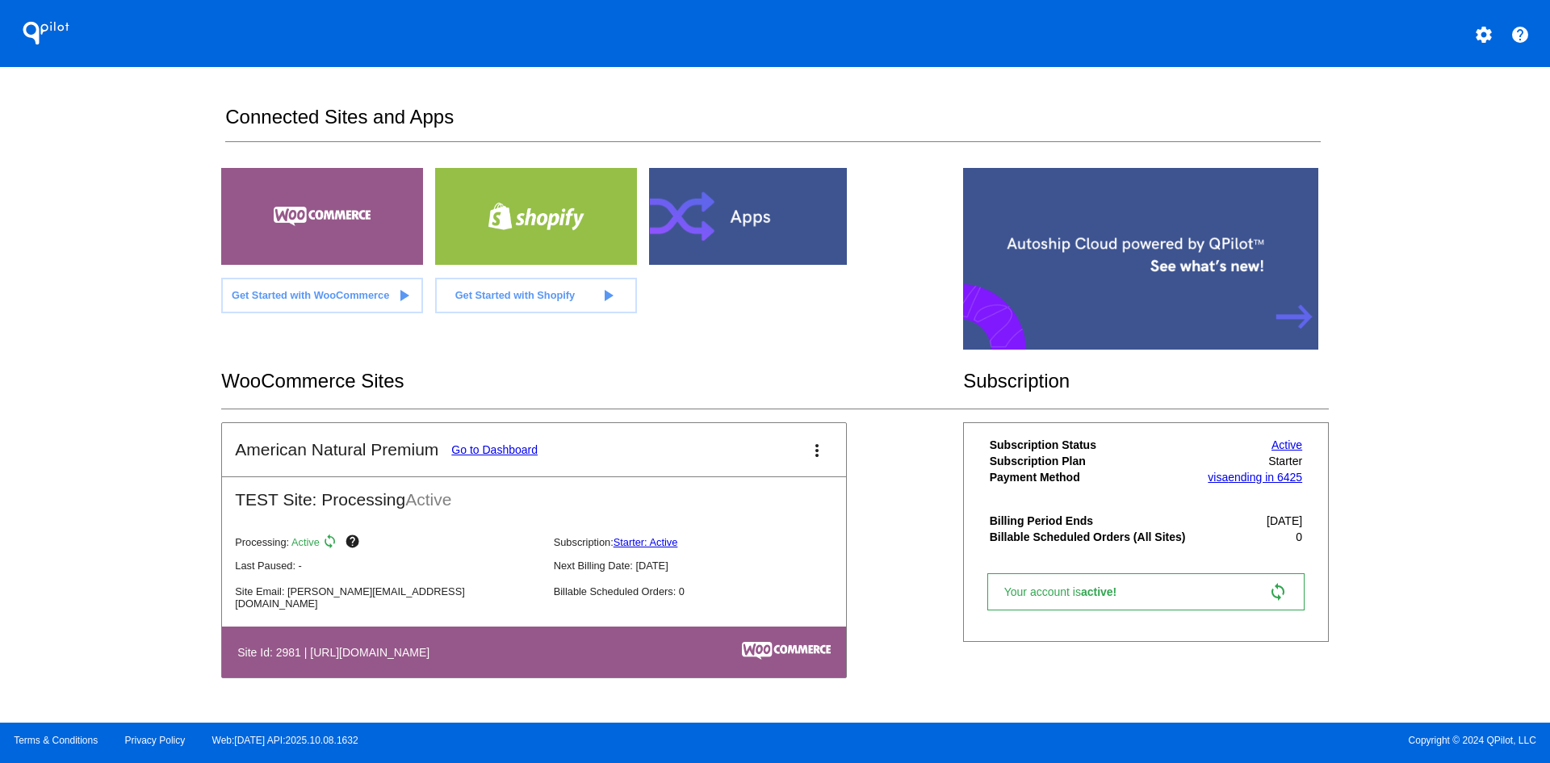
click at [98, 288] on div "QPilot settings help Connected Sites and Apps Get Started with WooCommerce play…" at bounding box center [775, 361] width 1550 height 722
click at [178, 519] on div "QPilot settings help Connected Sites and Apps Get Started with WooCommerce play…" at bounding box center [775, 361] width 1550 height 722
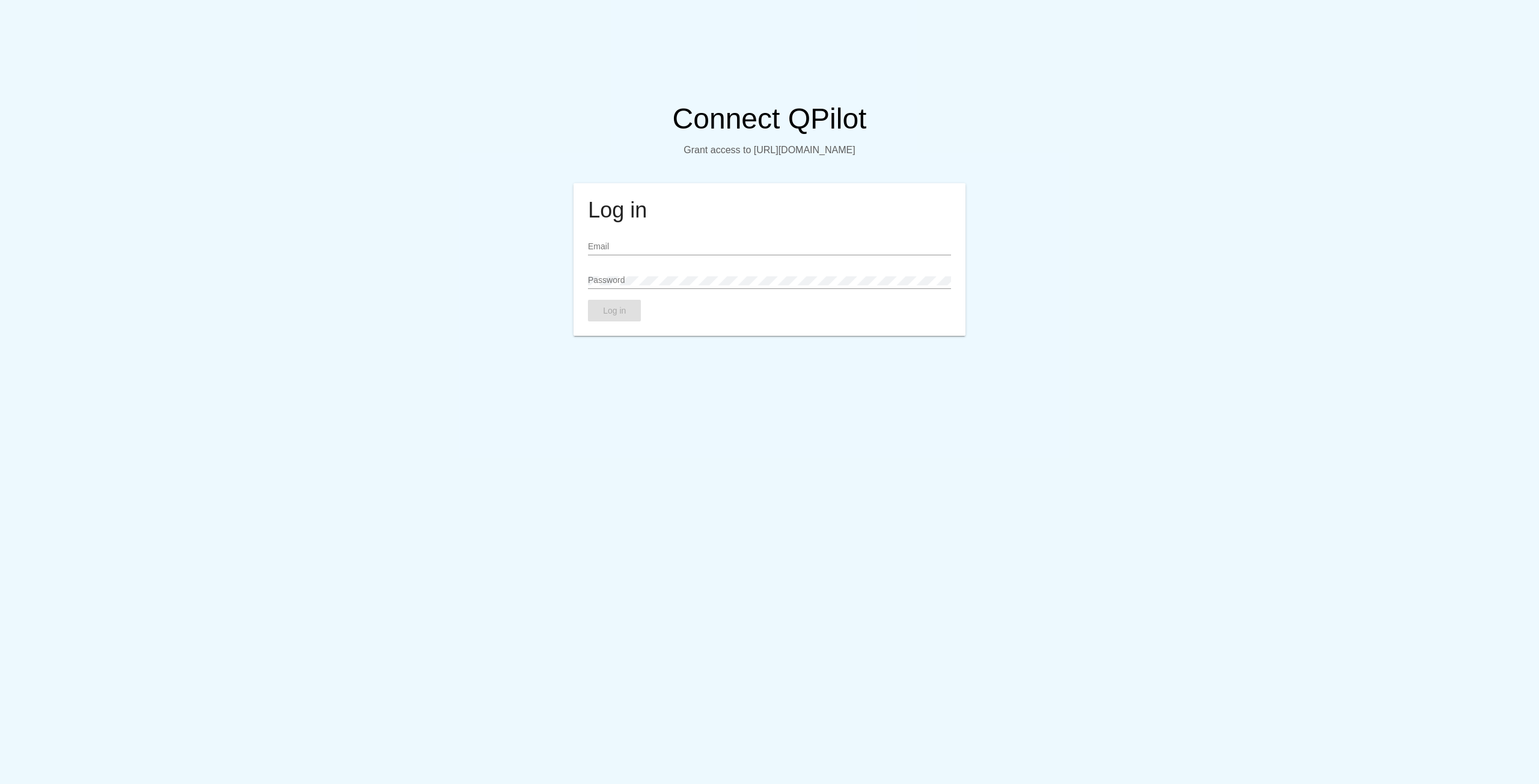
type input "[PERSON_NAME][EMAIL_ADDRESS][DOMAIN_NAME]"
click at [679, 282] on div "Password" at bounding box center [769, 277] width 363 height 23
click at [625, 316] on span "Log in" at bounding box center [615, 310] width 23 height 10
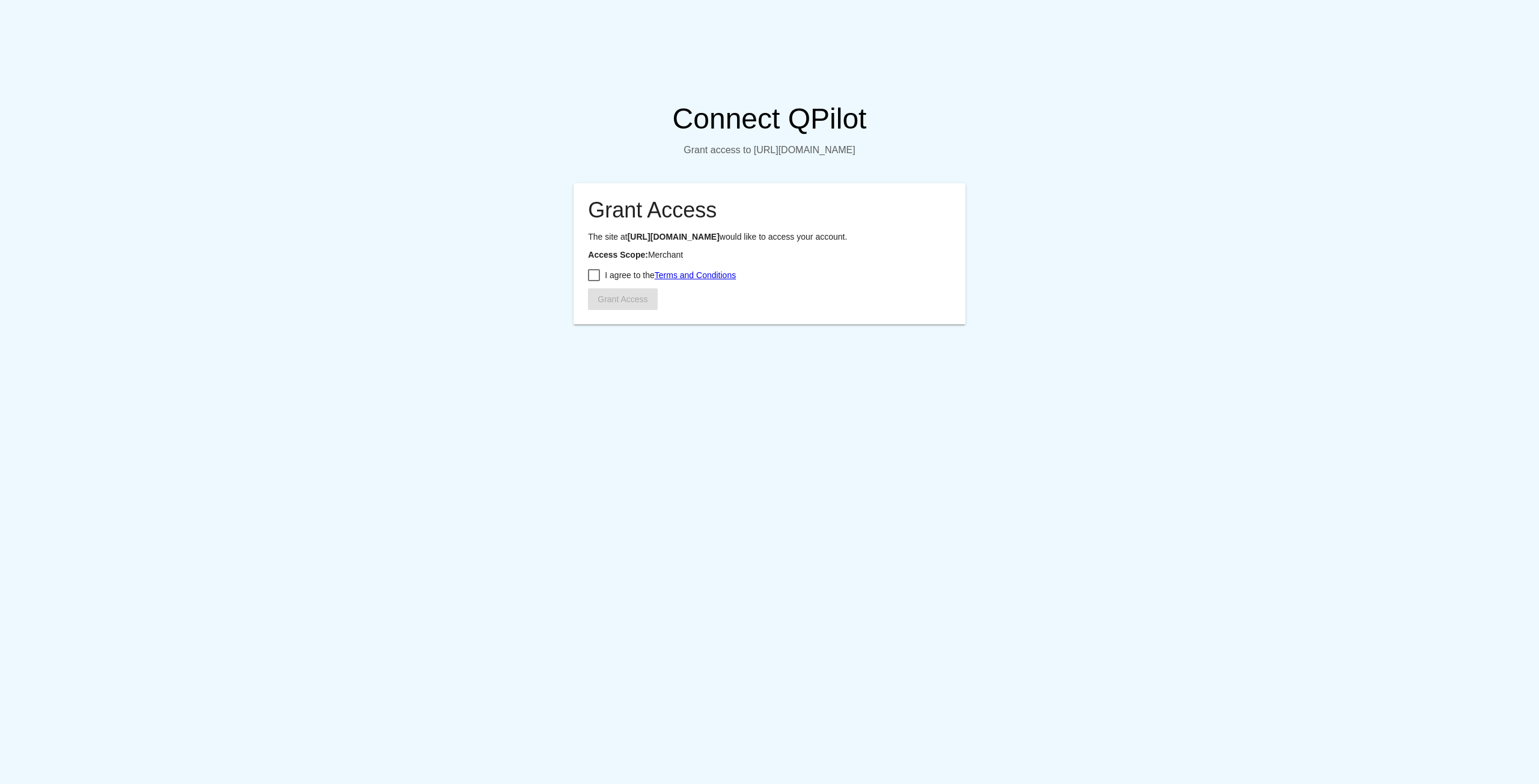
click at [594, 281] on div at bounding box center [594, 275] width 12 height 12
click at [594, 282] on input "I agree to the Terms and Conditions" at bounding box center [594, 281] width 1 height 1
checkbox input "true"
click at [606, 304] on span "Grant Access" at bounding box center [622, 299] width 50 height 10
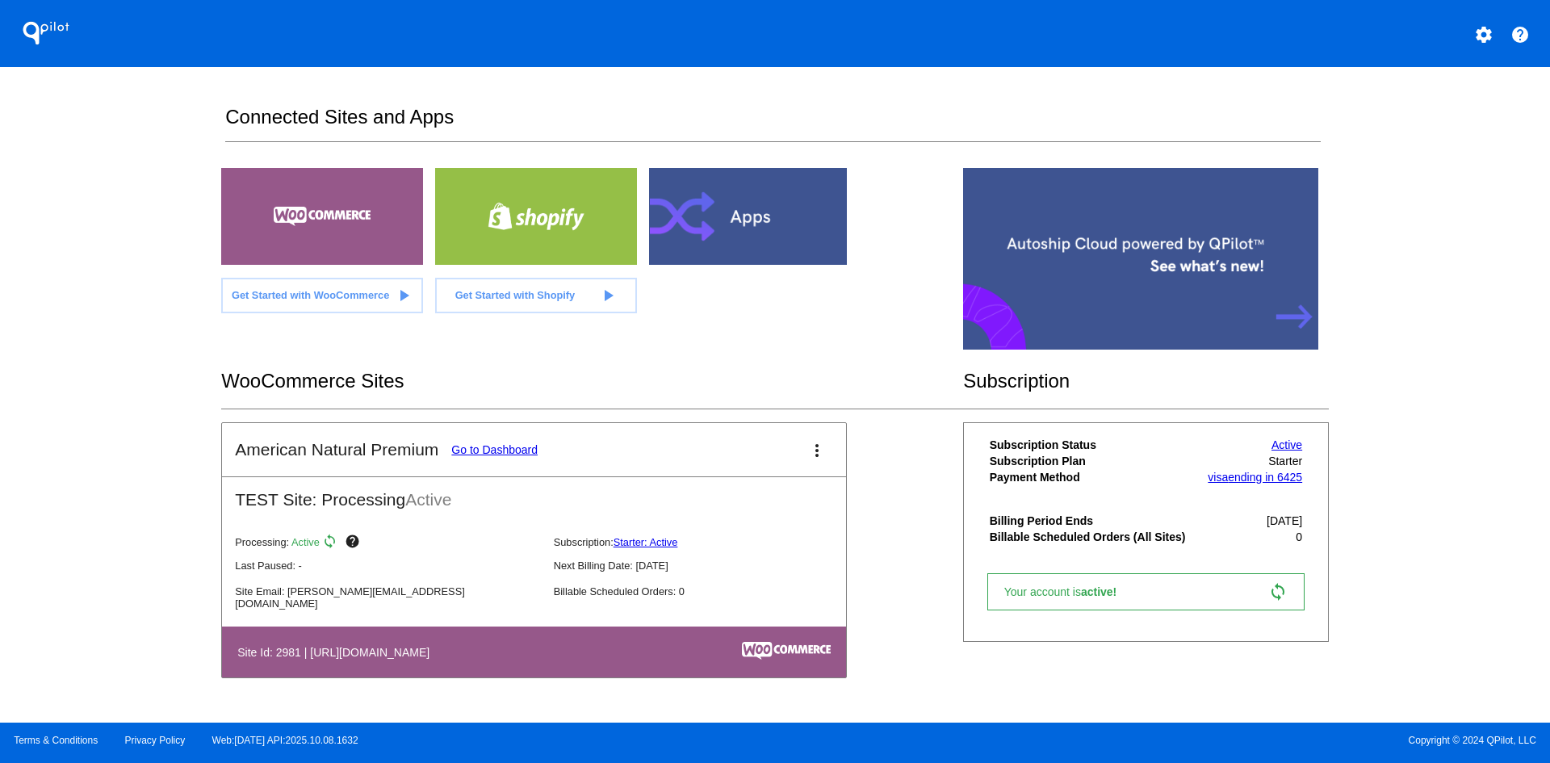
click at [148, 434] on div "QPilot settings help Connected Sites and Apps Get Started with WooCommerce play…" at bounding box center [775, 361] width 1550 height 722
